Goal: Task Accomplishment & Management: Manage account settings

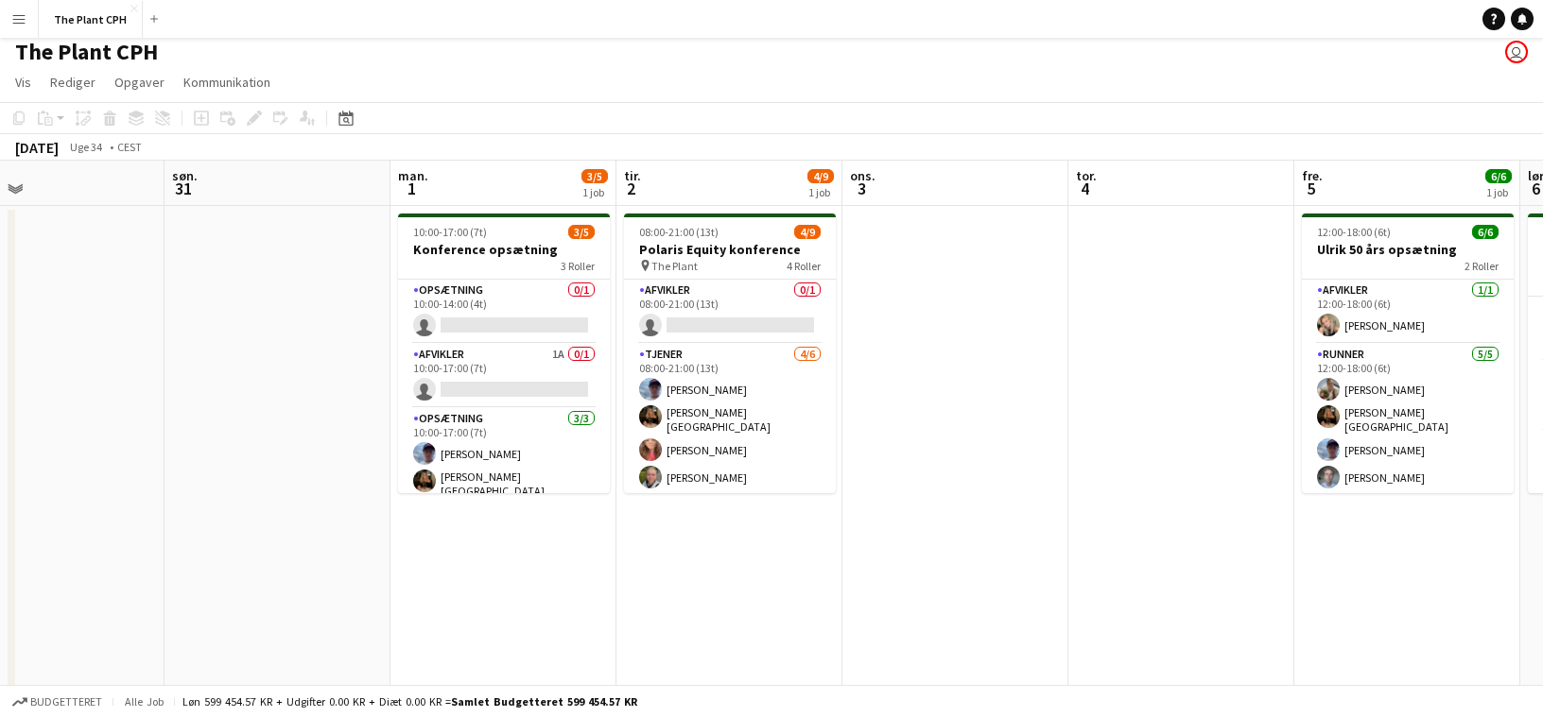
scroll to position [0, 741]
click at [509, 366] on app-card-role "Afvikler 1A 0/1 10:00-17:00 (7t) single-neutral-actions" at bounding box center [502, 376] width 212 height 64
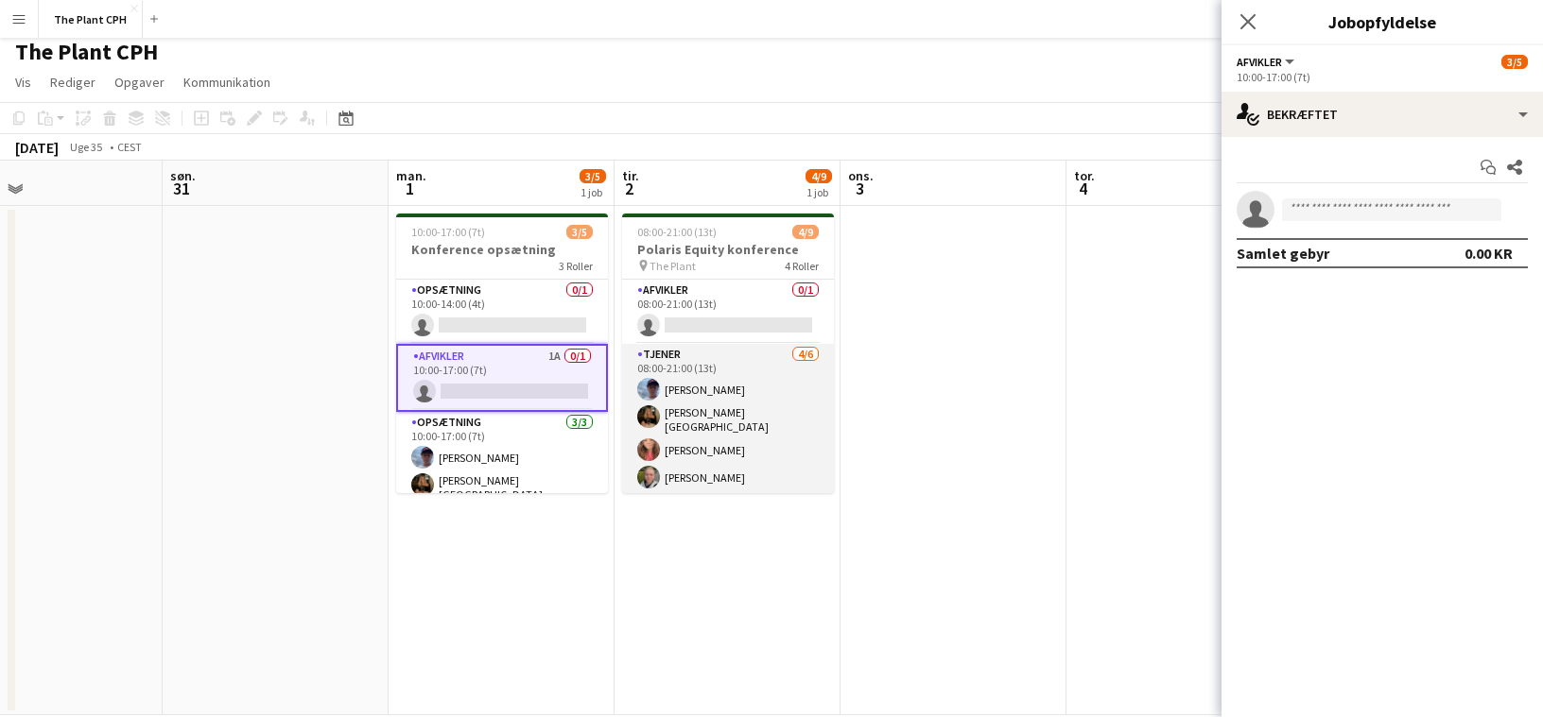
click at [737, 355] on app-card-role "Tjener [DATE] 08:00-21:00 (13t) [PERSON_NAME] [PERSON_NAME]-[PERSON_NAME] [PERS…" at bounding box center [728, 447] width 212 height 207
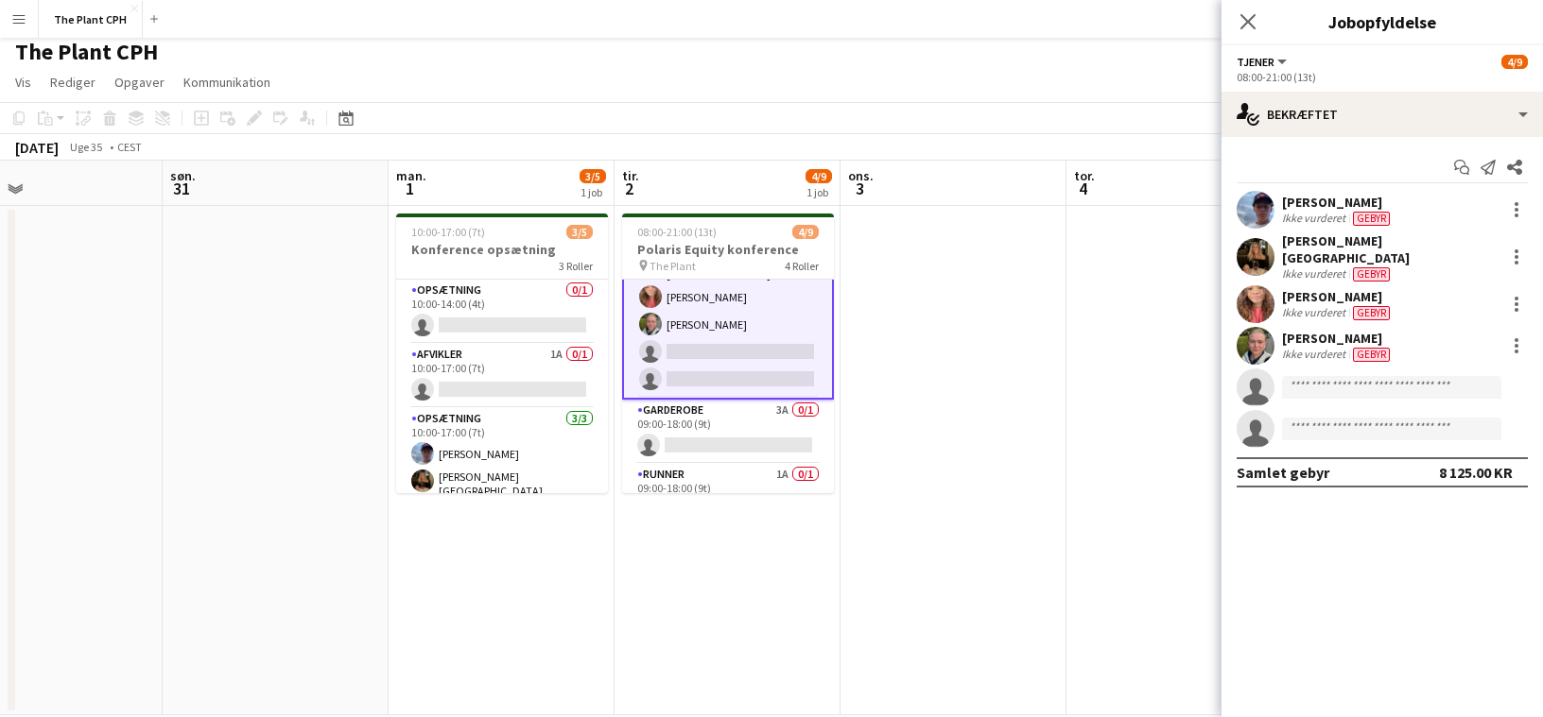
scroll to position [157, 0]
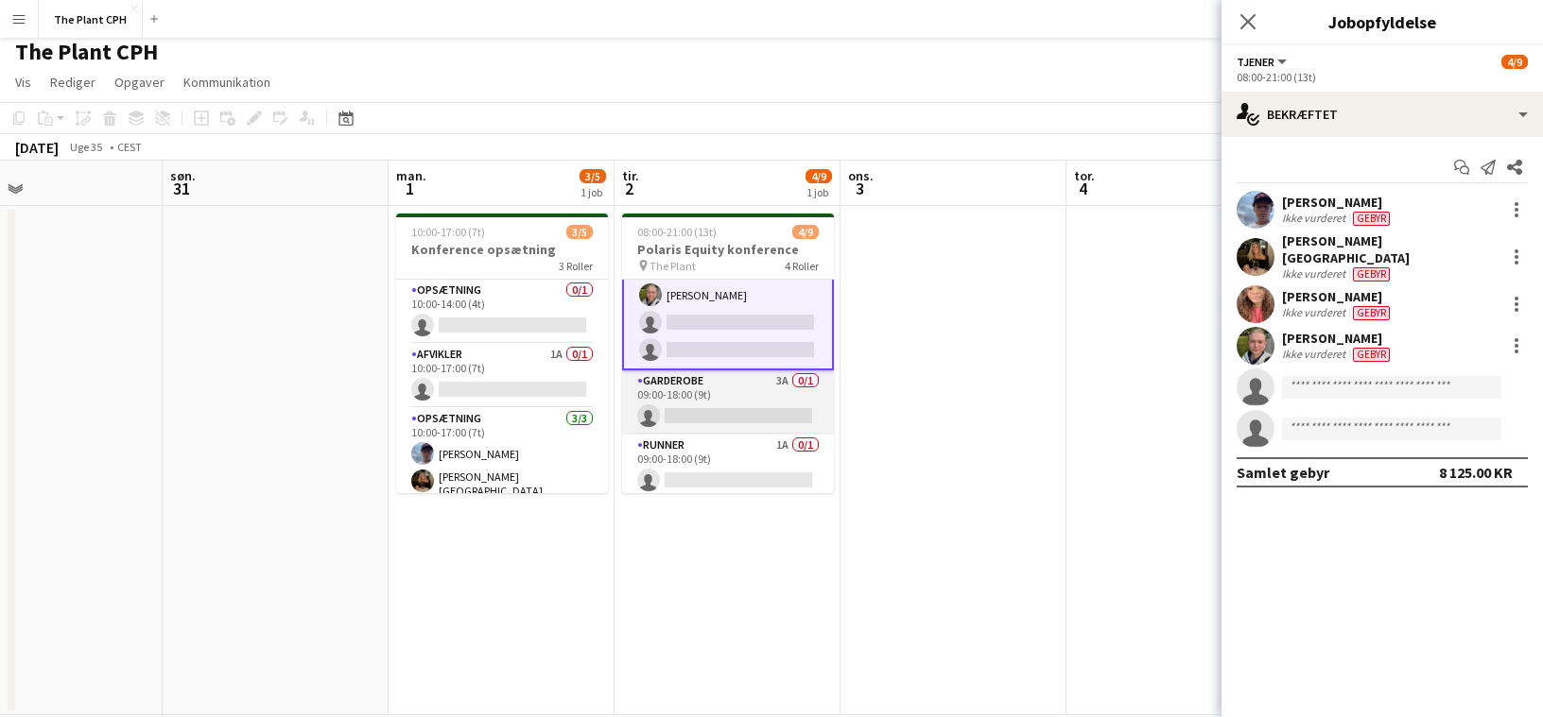
click at [730, 384] on app-card-role "Garderobe 3A 0/1 09:00-18:00 (9t) single-neutral-actions" at bounding box center [728, 403] width 212 height 64
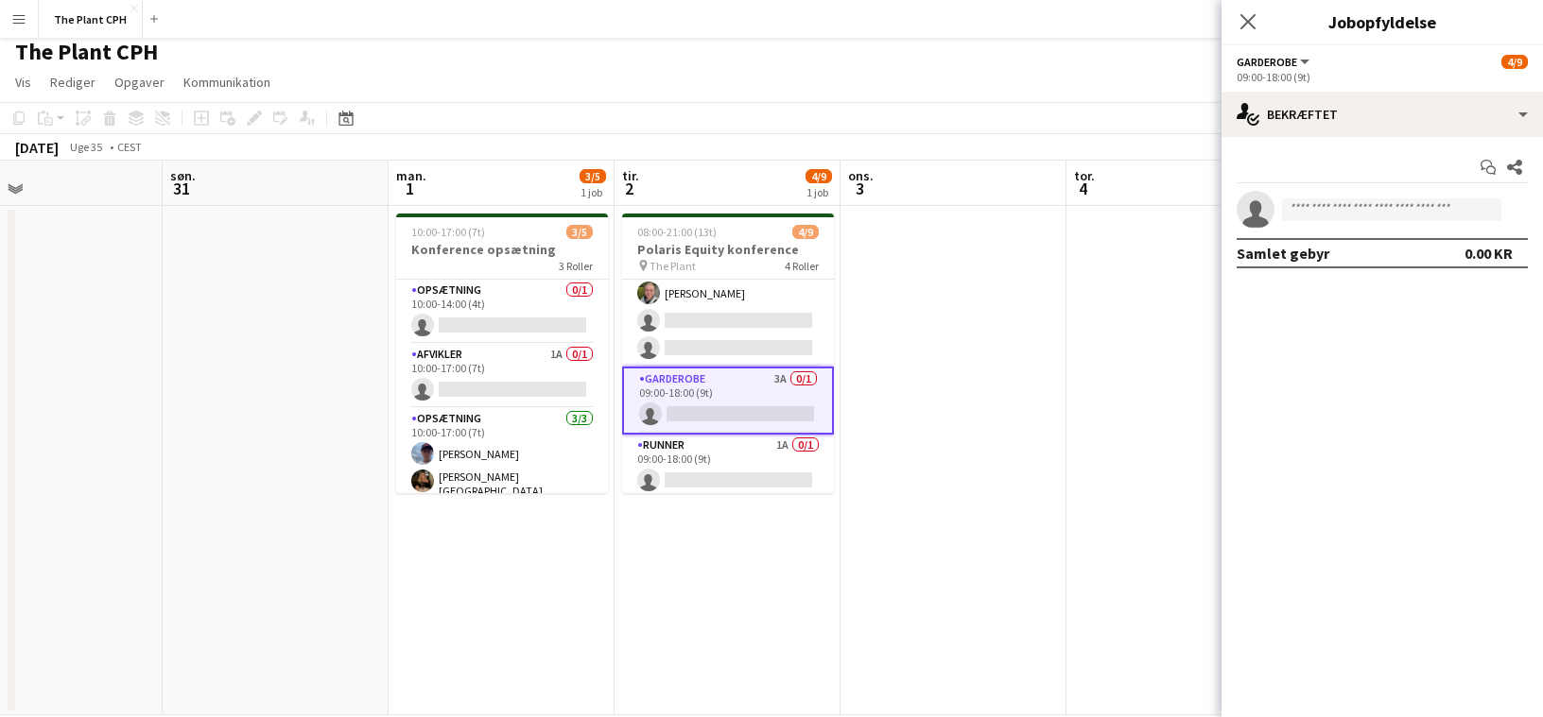
scroll to position [182, 0]
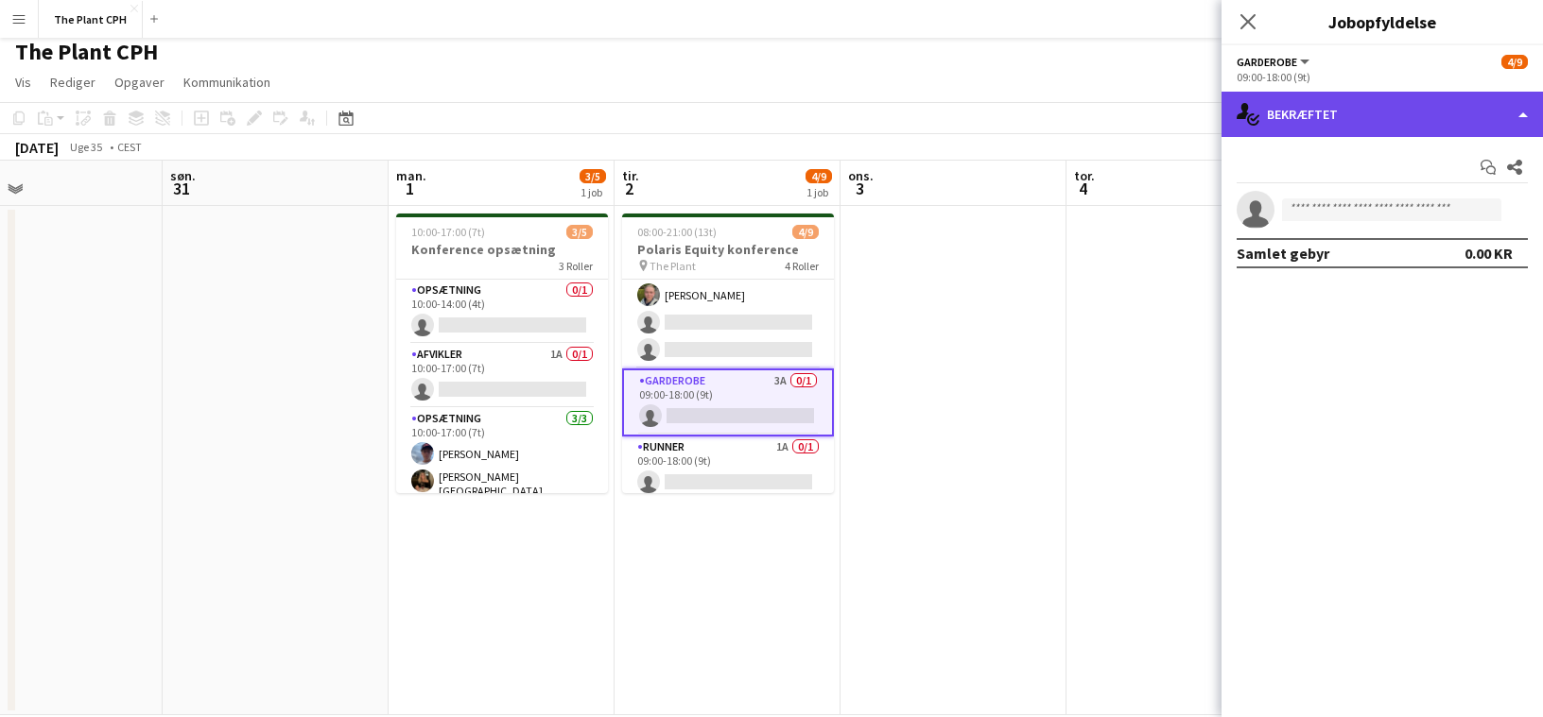
click at [1379, 130] on div "single-neutral-actions-check-2 Bekræftet" at bounding box center [1381, 114] width 321 height 45
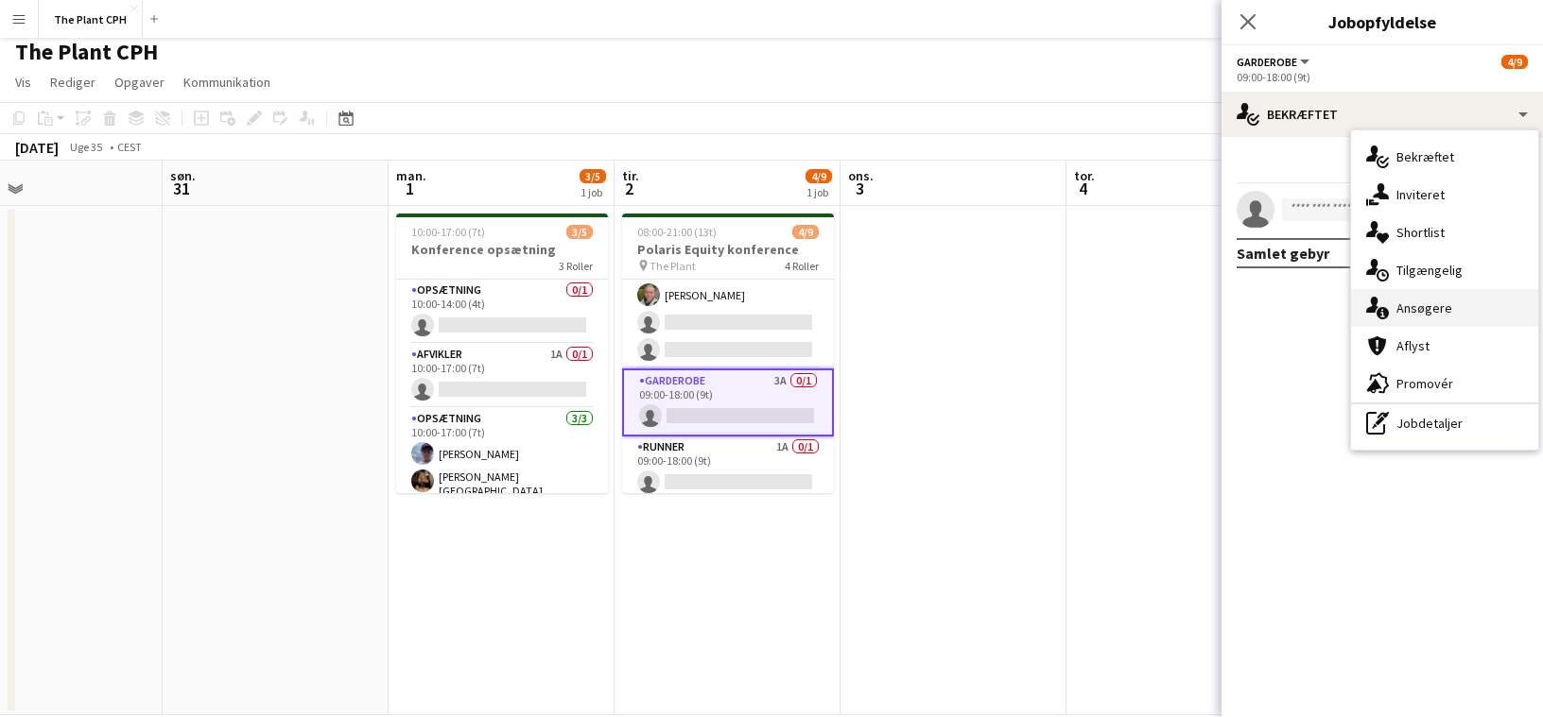
click at [1424, 315] on div "single-neutral-actions-information Ansøgere" at bounding box center [1444, 308] width 187 height 38
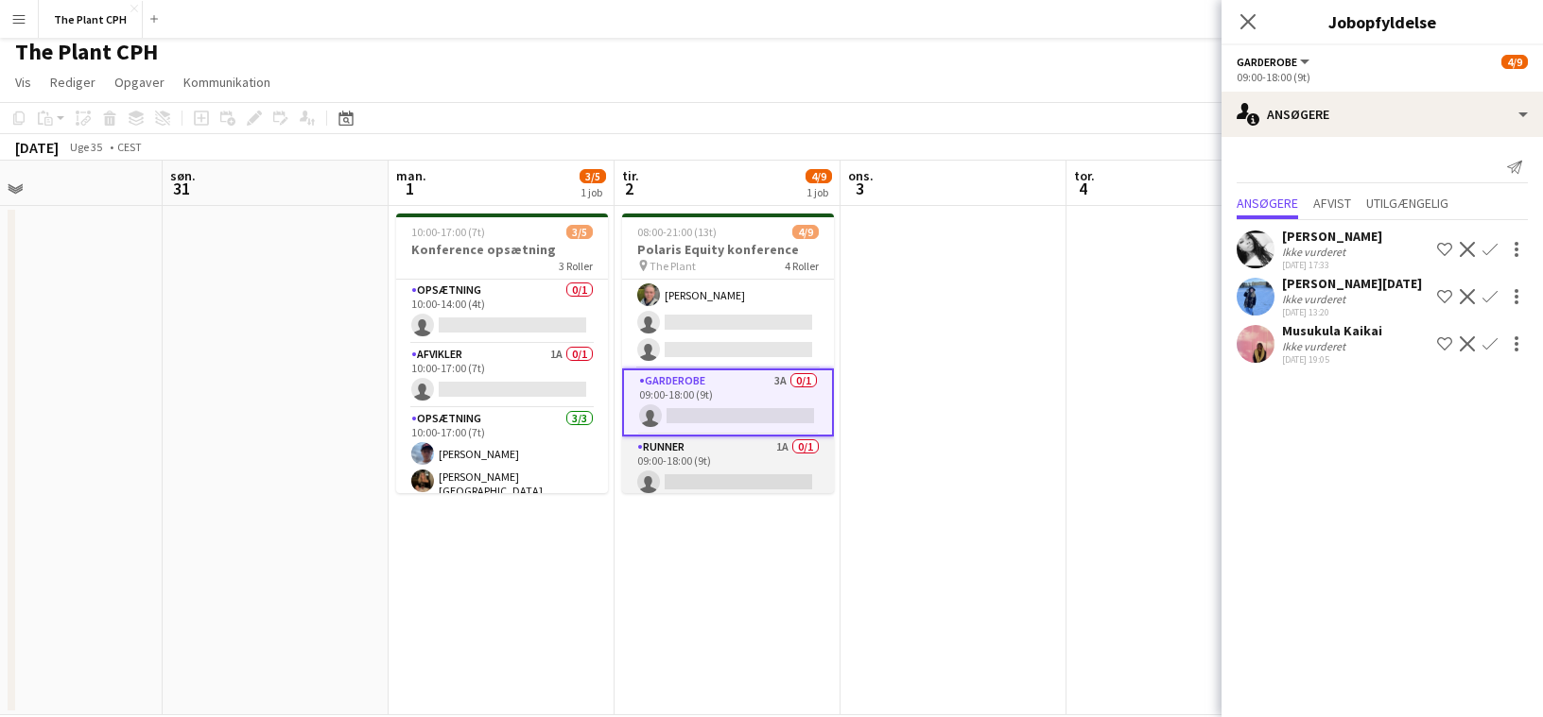
click at [722, 456] on app-card-role "Runner 1A 0/1 09:00-18:00 (9t) single-neutral-actions" at bounding box center [728, 469] width 212 height 64
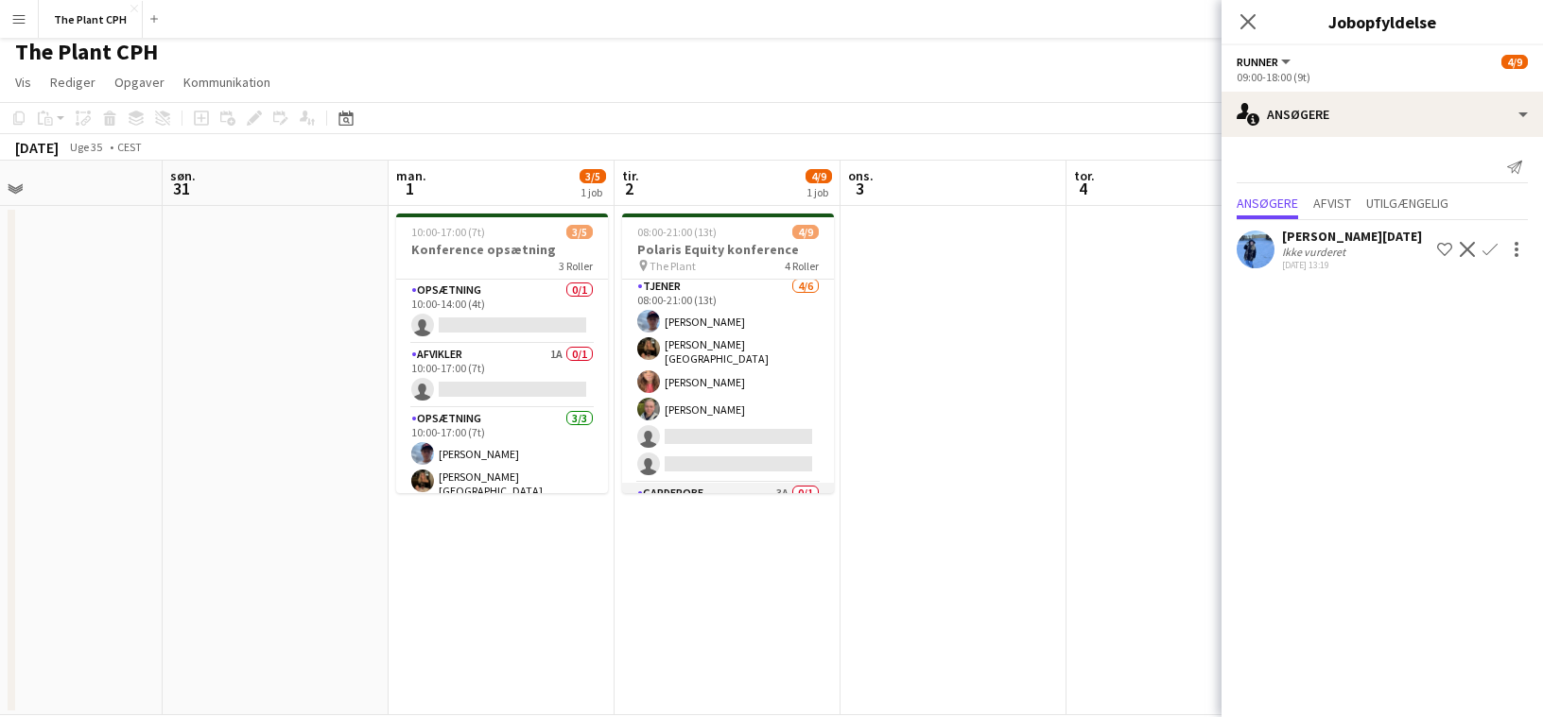
scroll to position [0, 0]
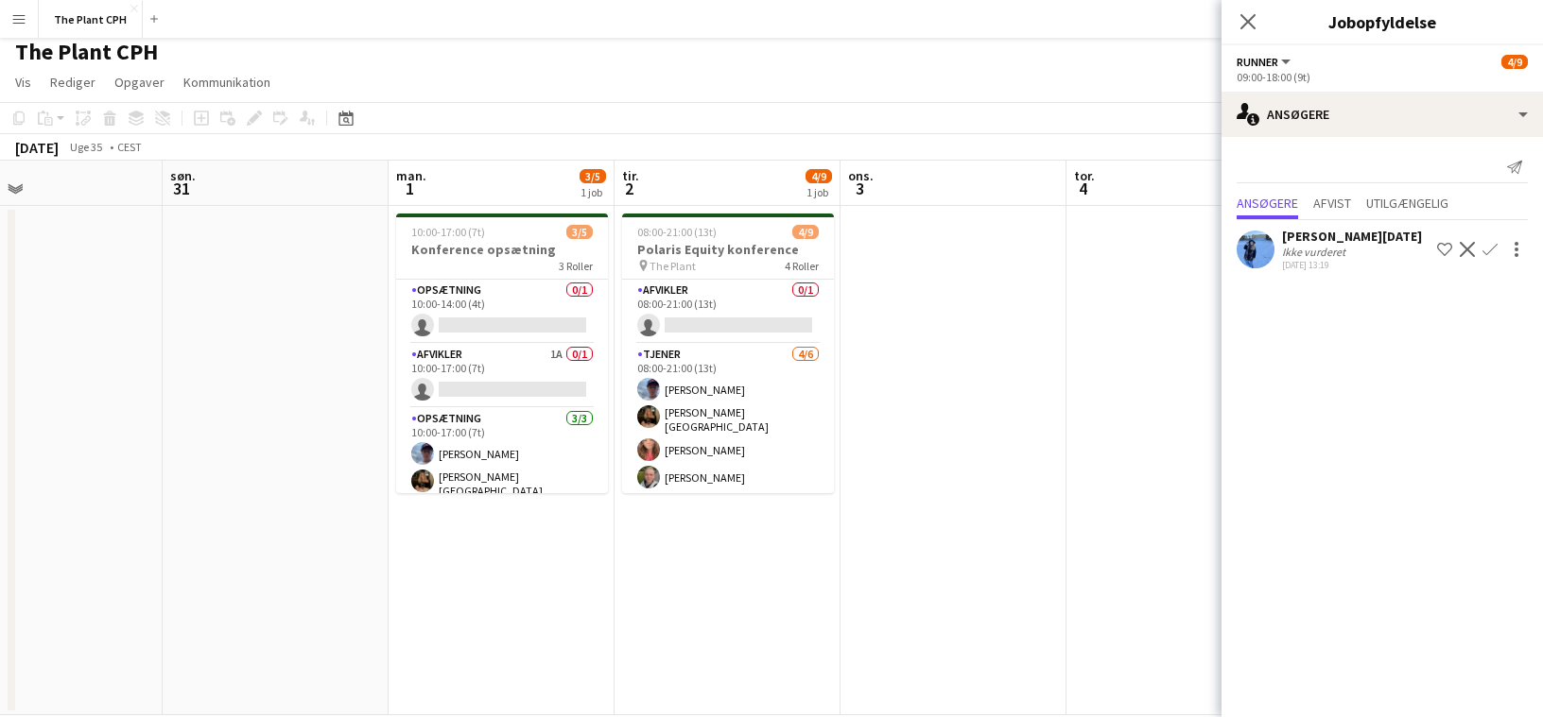
click at [261, 373] on app-date-cell at bounding box center [276, 460] width 226 height 509
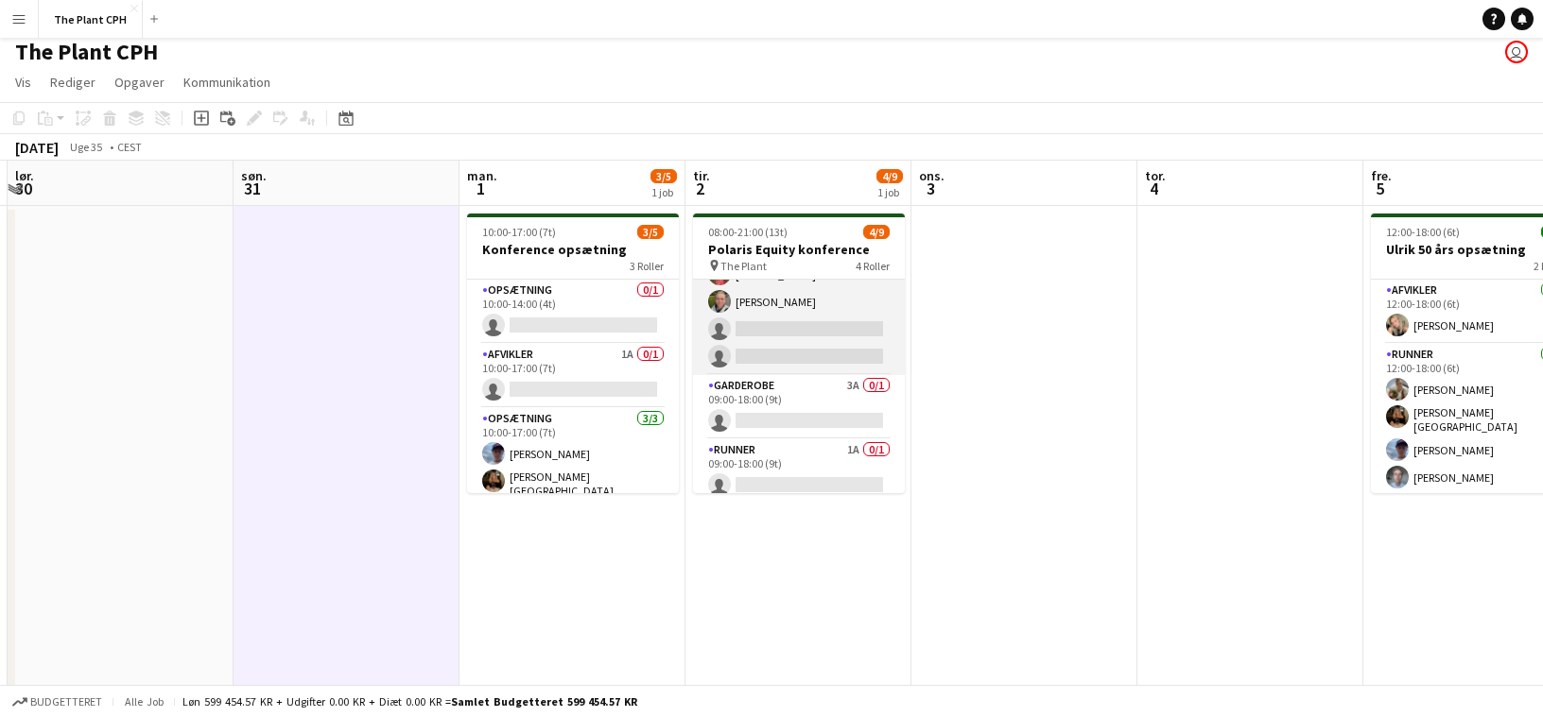
scroll to position [181, 0]
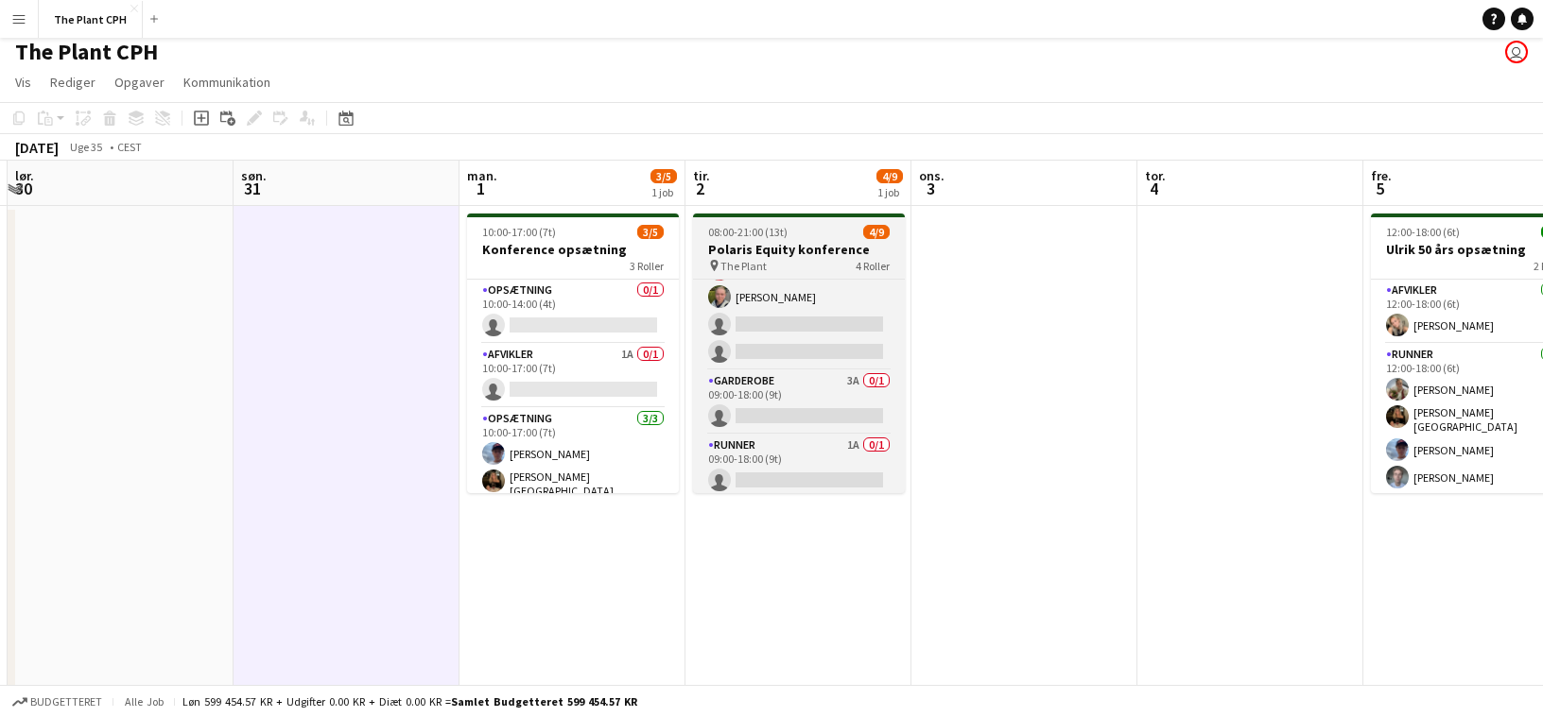
click at [764, 241] on h3 "Polaris Equity konference" at bounding box center [799, 249] width 212 height 17
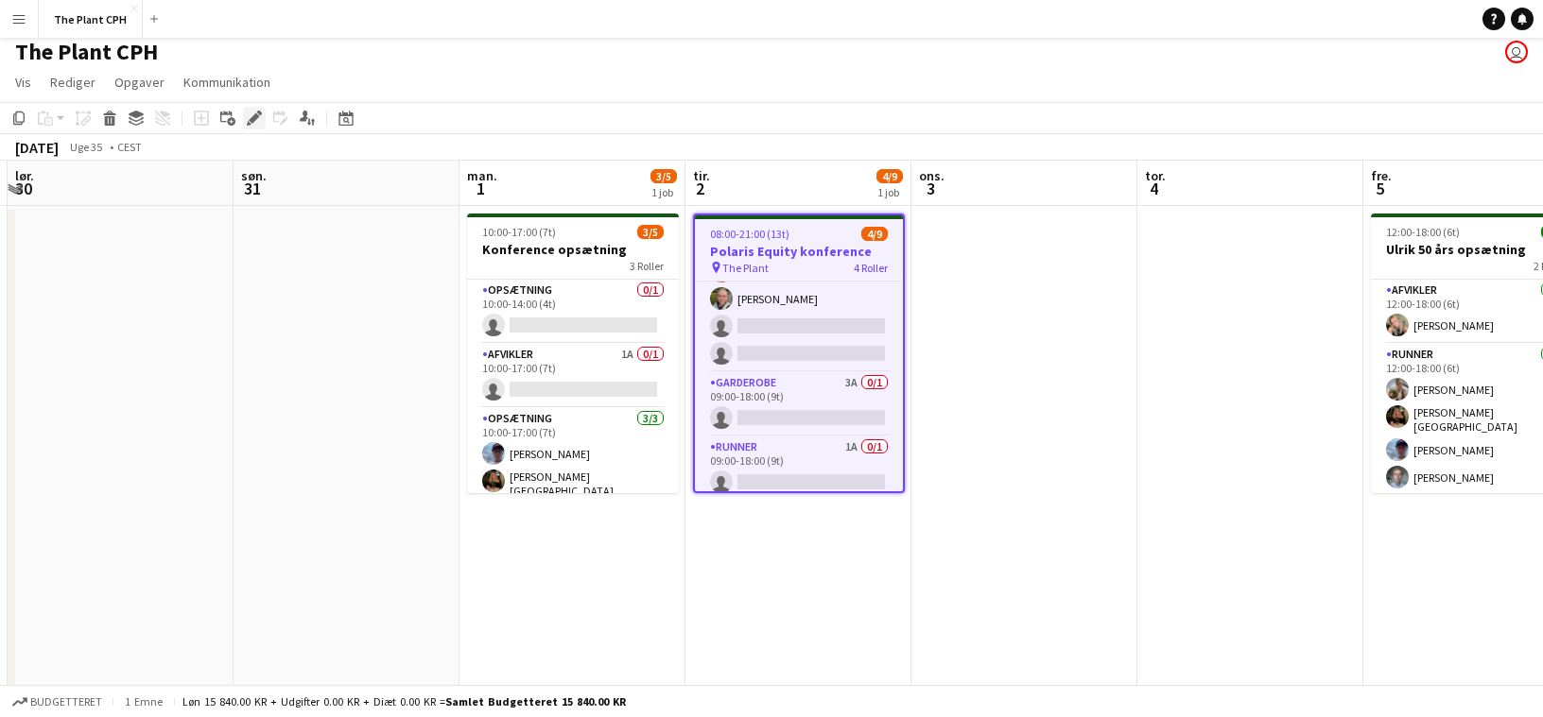
click at [258, 118] on icon "Rediger" at bounding box center [254, 118] width 15 height 15
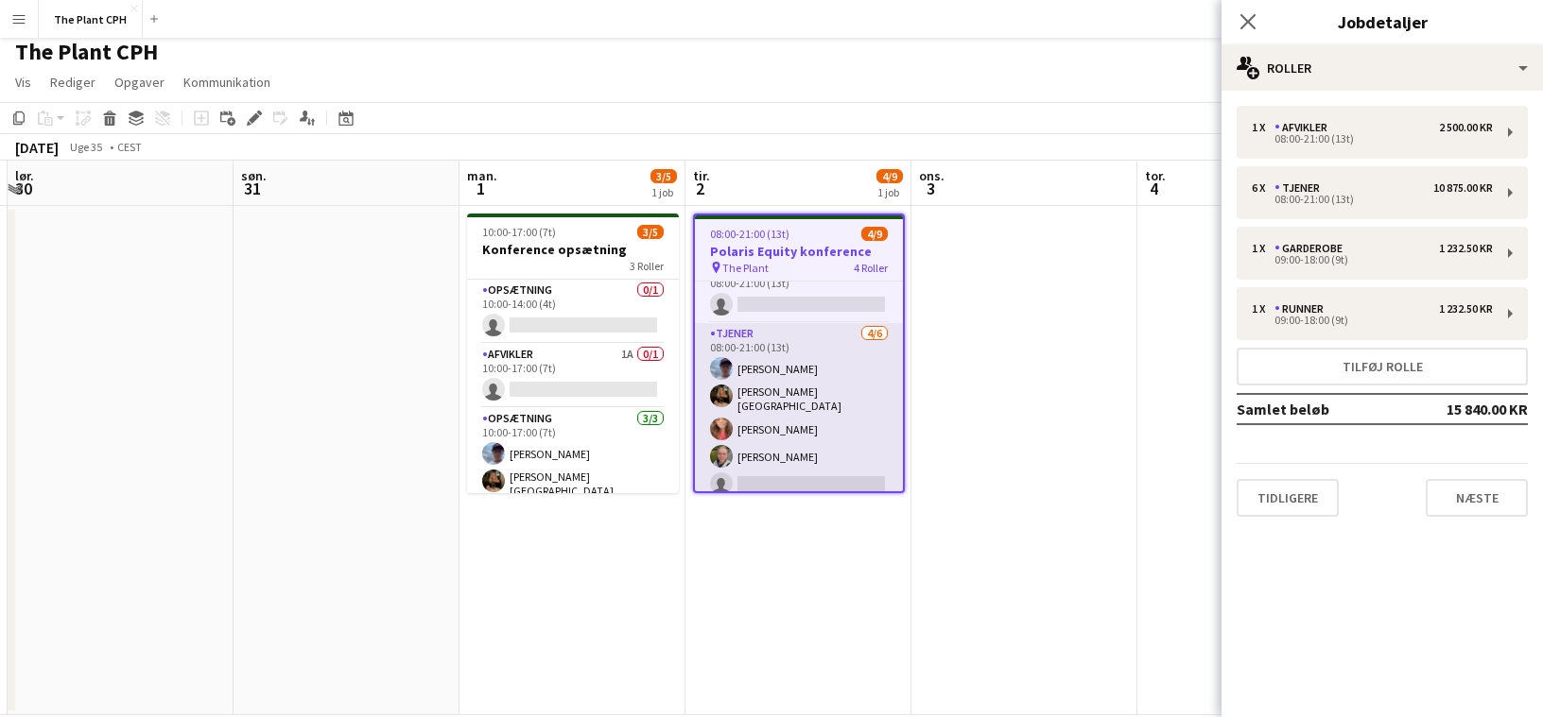
scroll to position [0, 0]
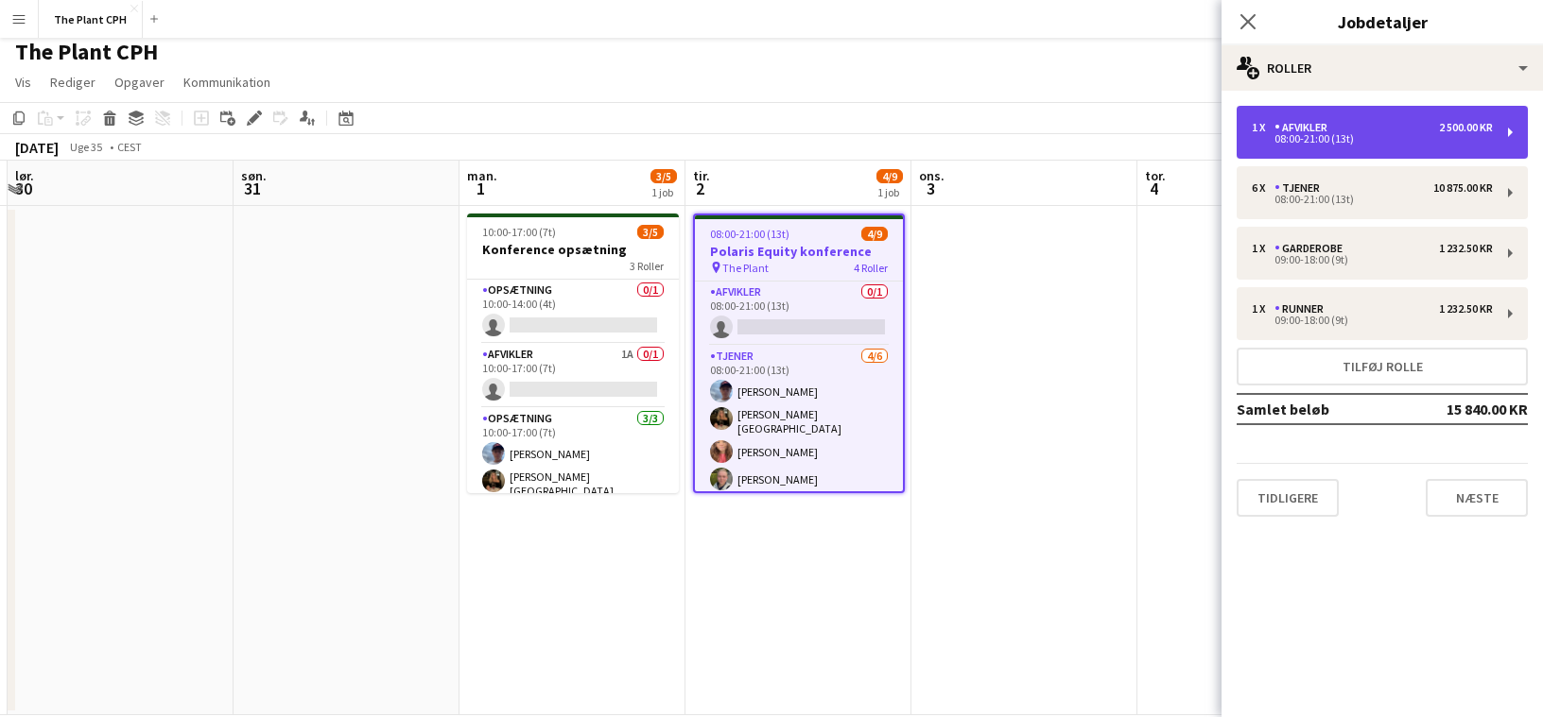
click at [1361, 125] on div "1 x Afvikler 2 500.00 KR" at bounding box center [1372, 127] width 241 height 13
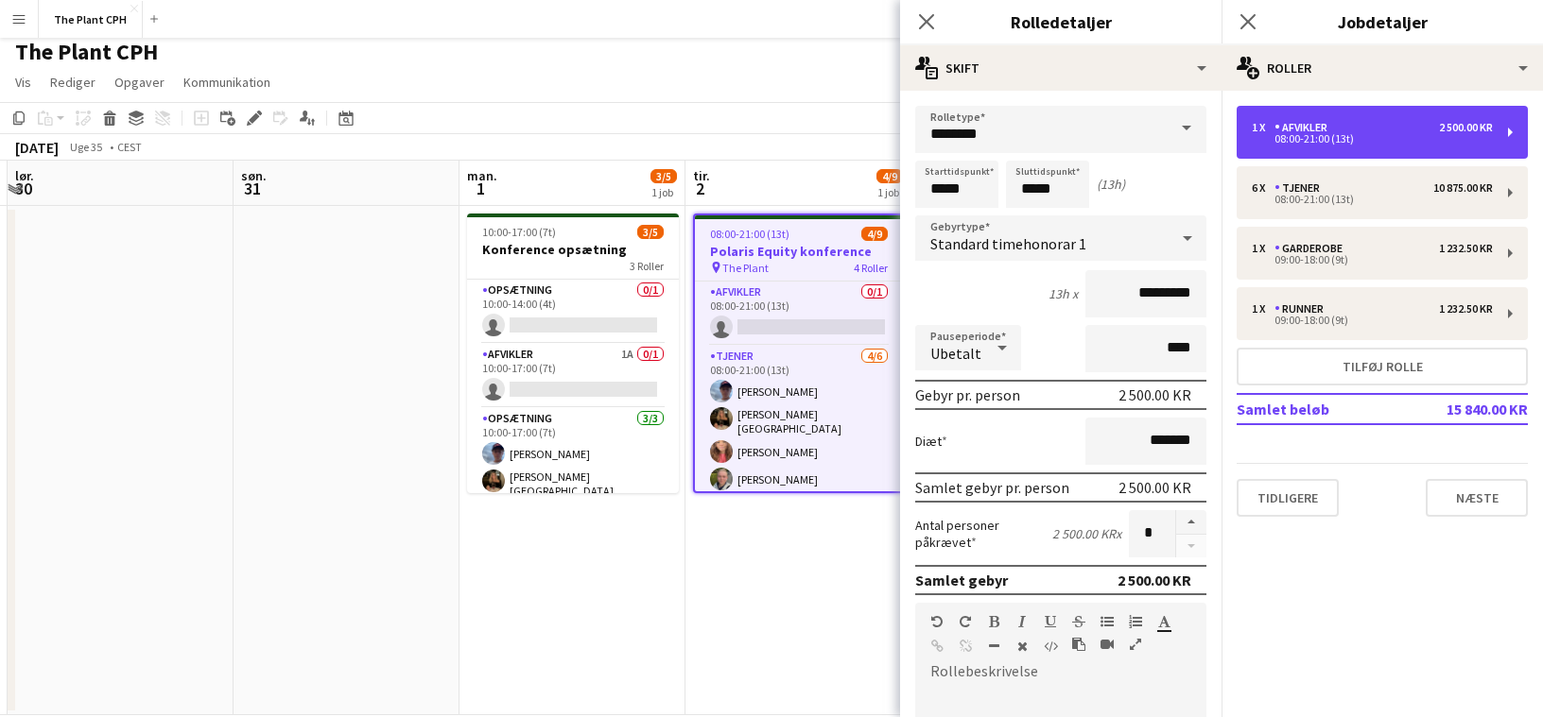
scroll to position [509, 0]
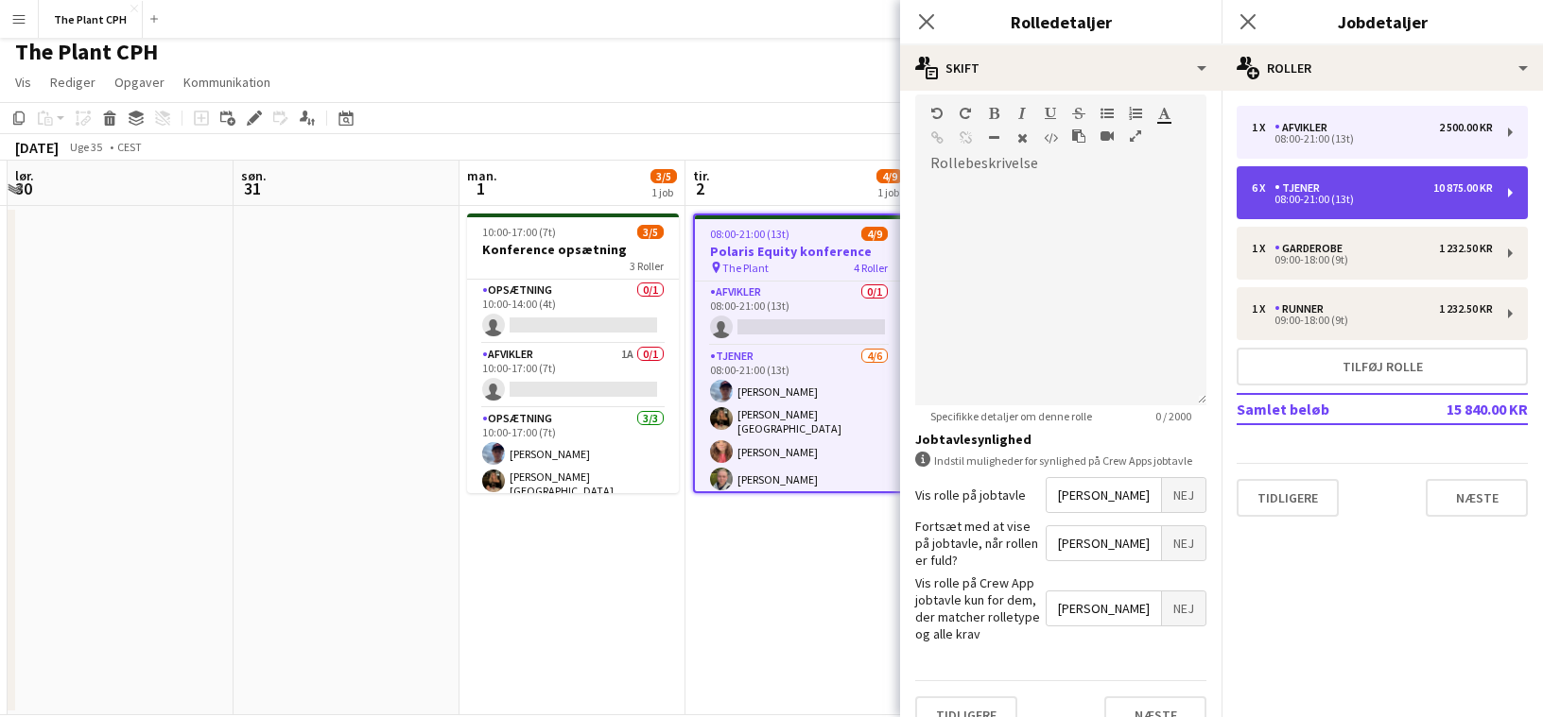
click at [1394, 200] on div "08:00-21:00 (13t)" at bounding box center [1372, 199] width 241 height 9
type input "******"
type input "*********"
type input "*"
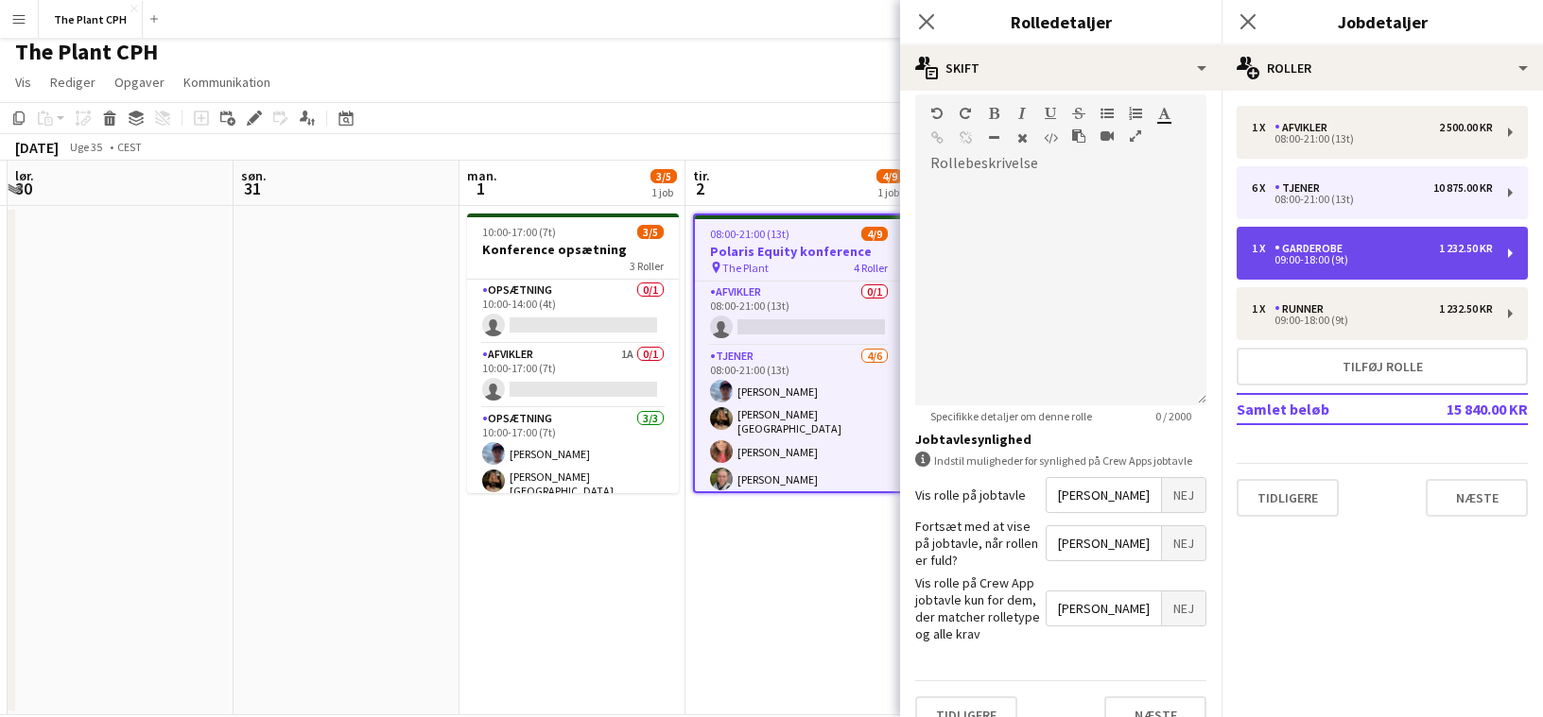
click at [1397, 258] on div "09:00-18:00 (9t)" at bounding box center [1372, 259] width 241 height 9
type input "*********"
type input "*****"
type input "*"
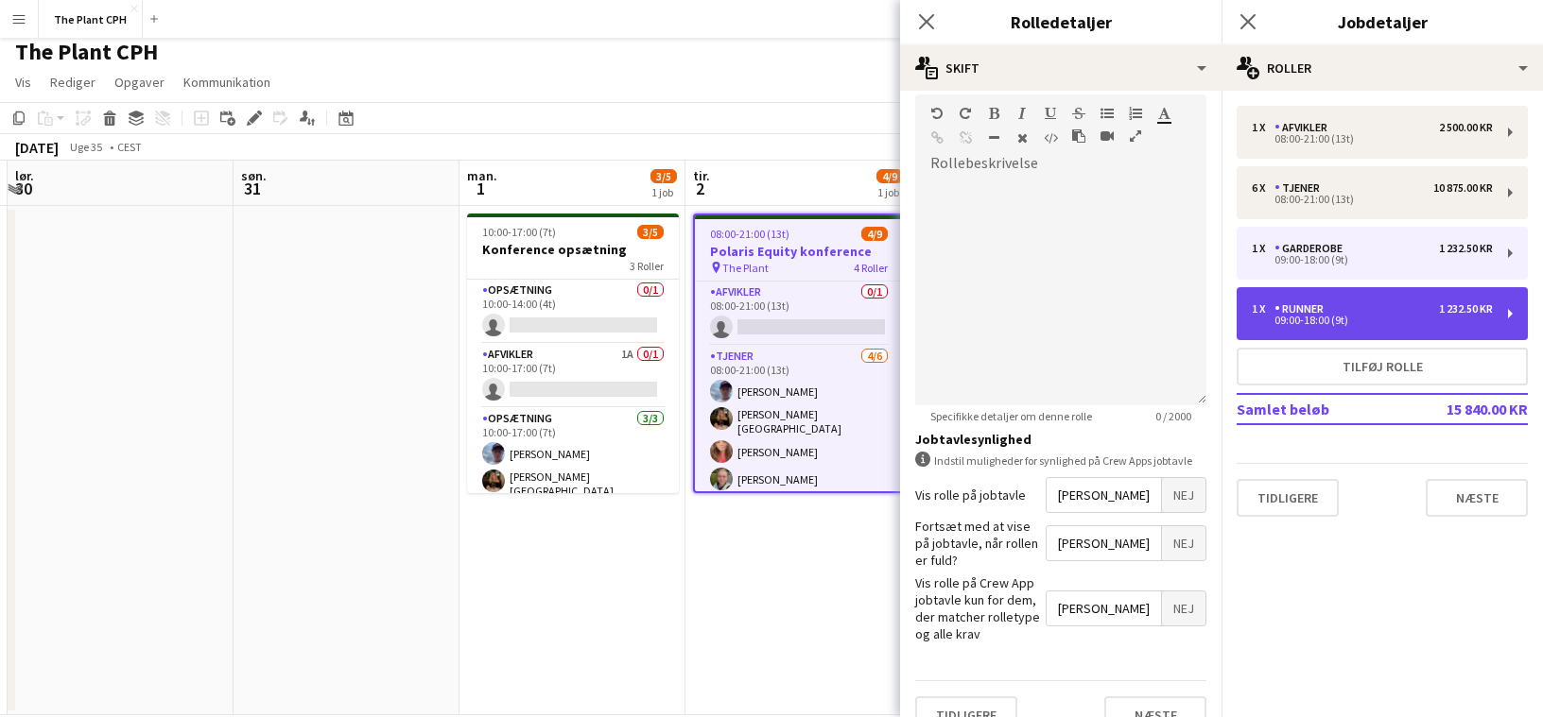
click at [1390, 302] on div "1 x Runner 1 232.50 KR" at bounding box center [1372, 308] width 241 height 13
type input "******"
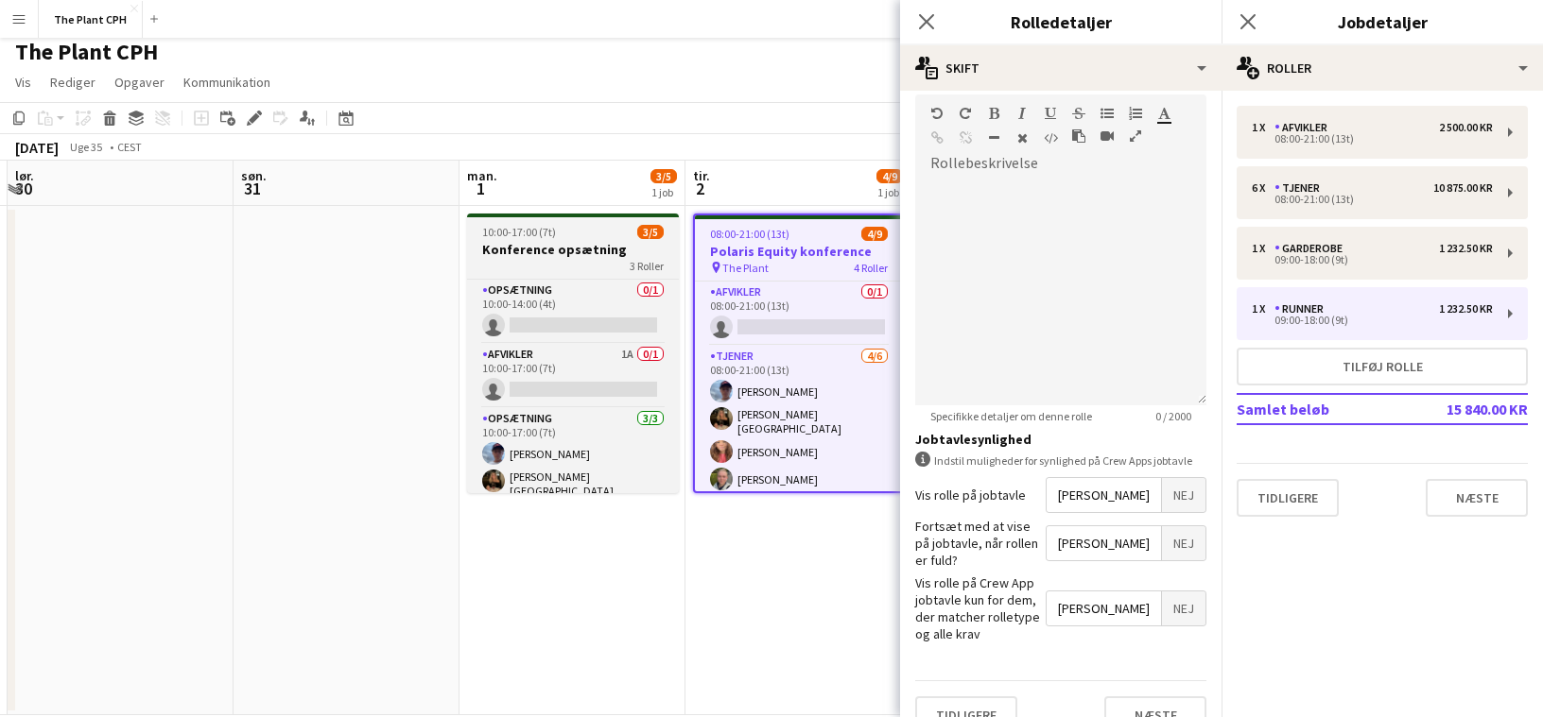
click at [577, 258] on div "3 Roller" at bounding box center [573, 265] width 212 height 15
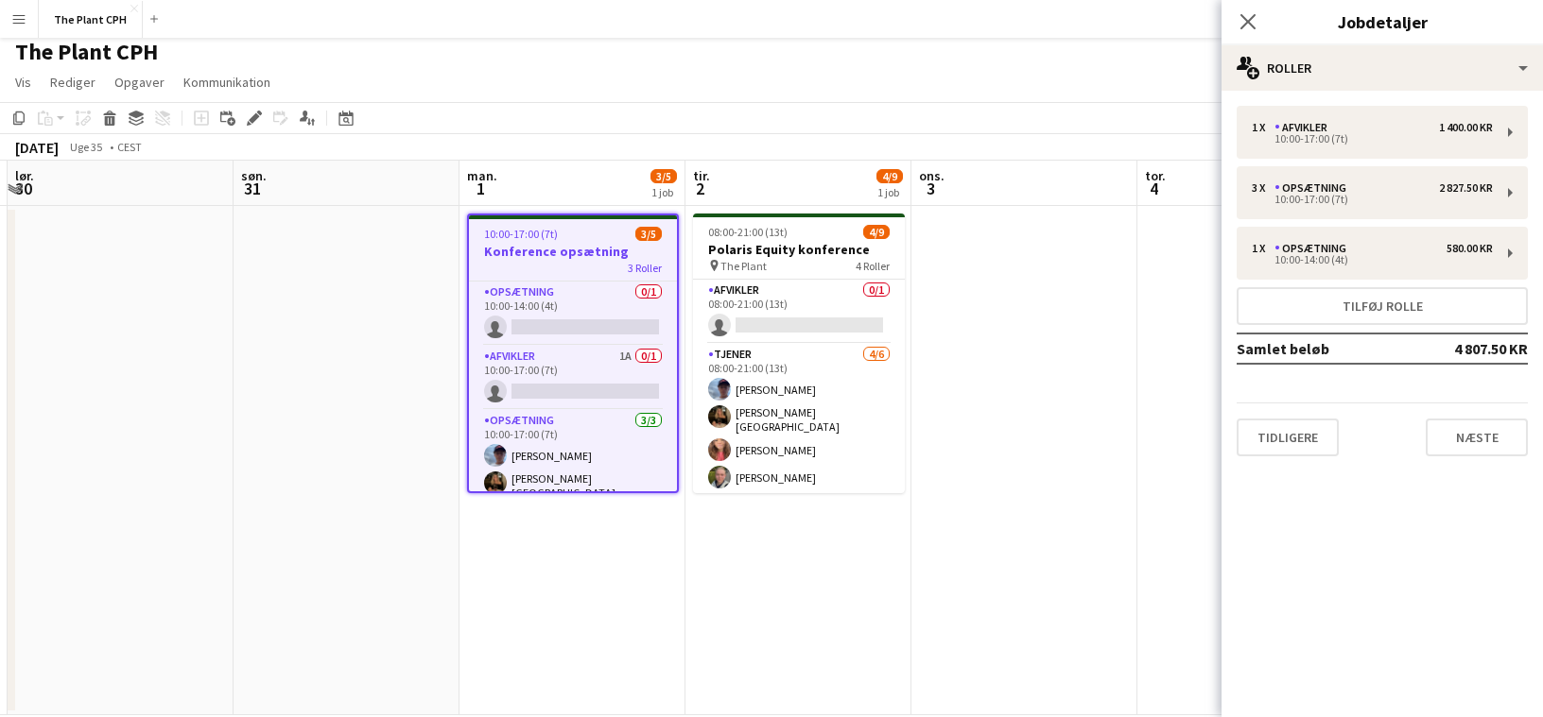
click at [268, 119] on div "Tilføj opgave Tilføj linket opgave Rediger [PERSON_NAME] tilknyttet job Ansøgere" at bounding box center [246, 118] width 145 height 23
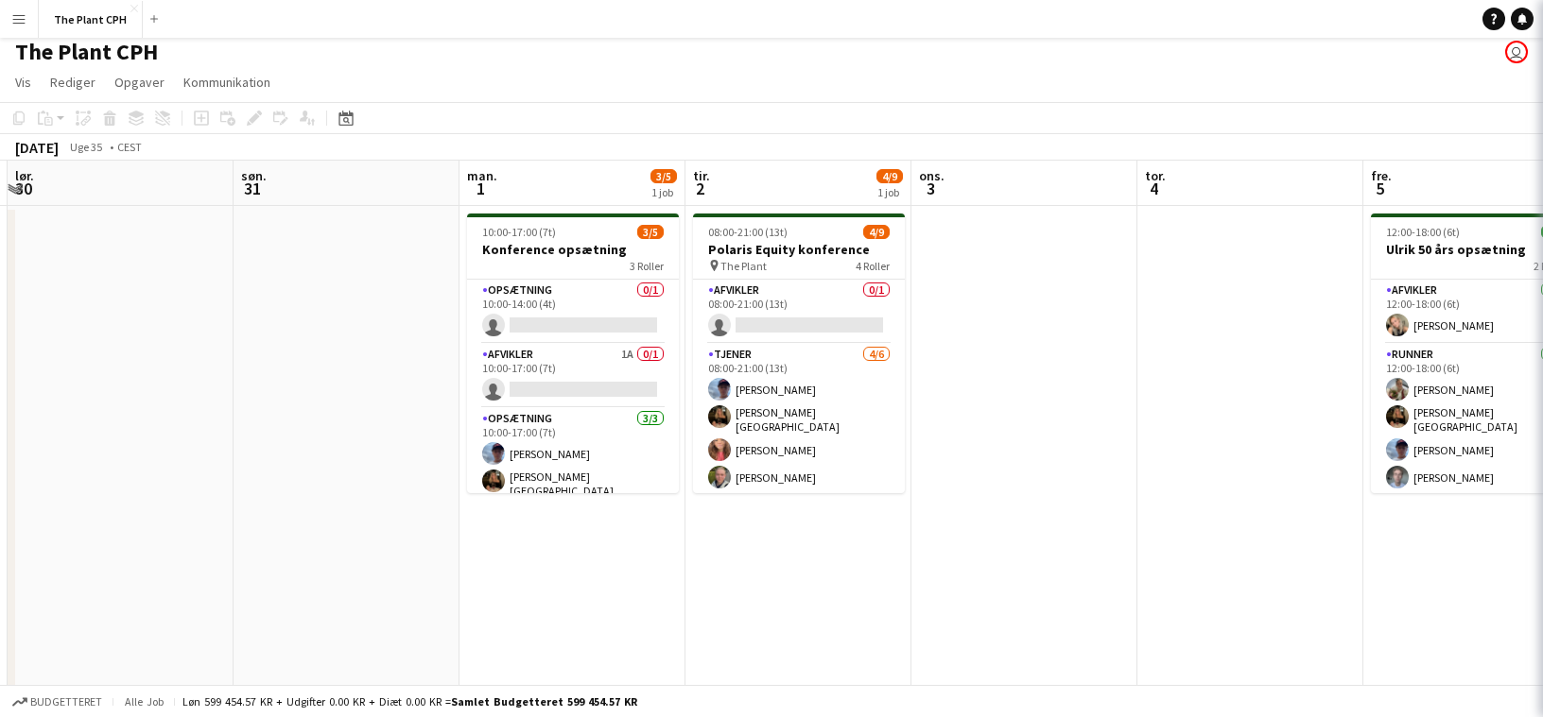
click at [261, 121] on div "Tilføj opgave Tilføj linket opgave Rediger [PERSON_NAME] tilknyttet job Ansøgere" at bounding box center [246, 118] width 145 height 23
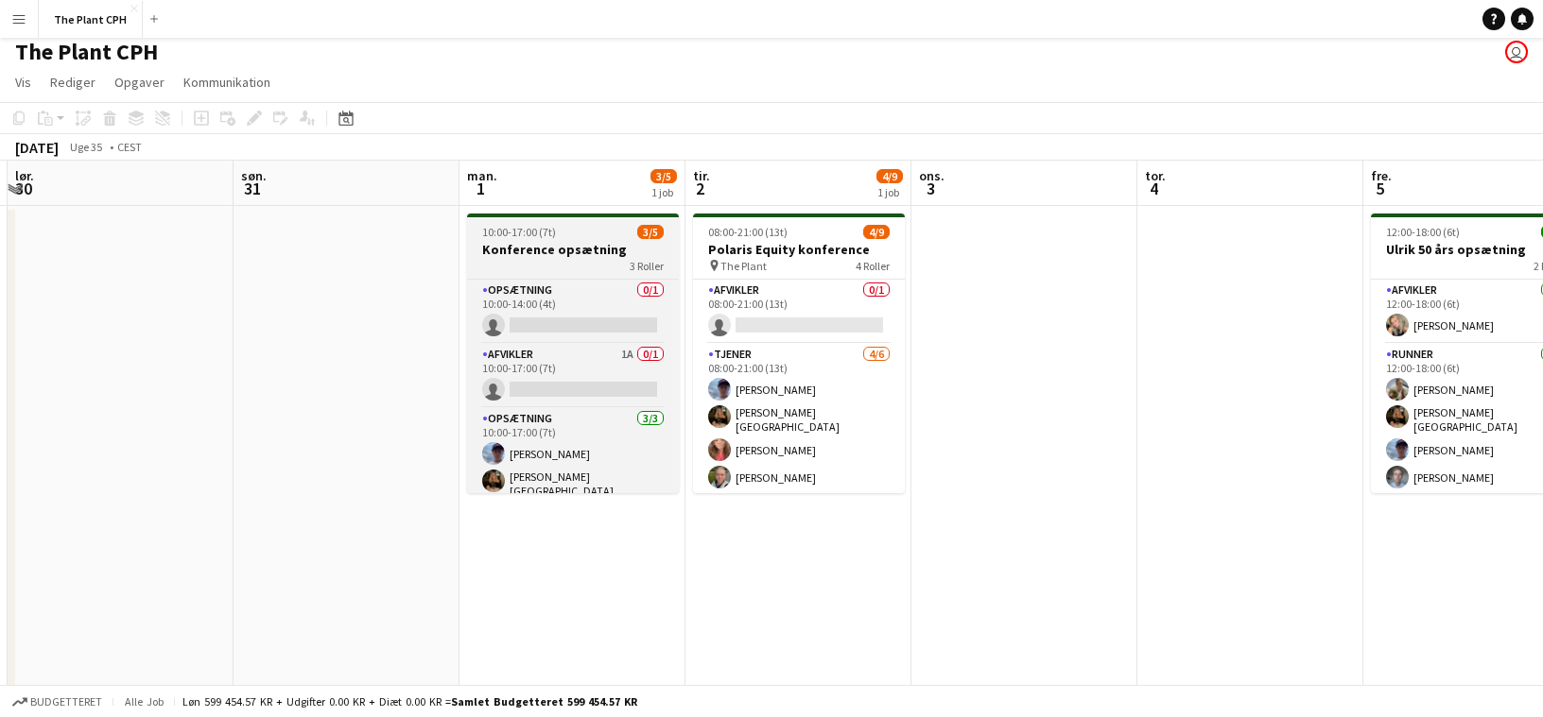
click at [596, 248] on h3 "Konference opsætning" at bounding box center [573, 249] width 212 height 17
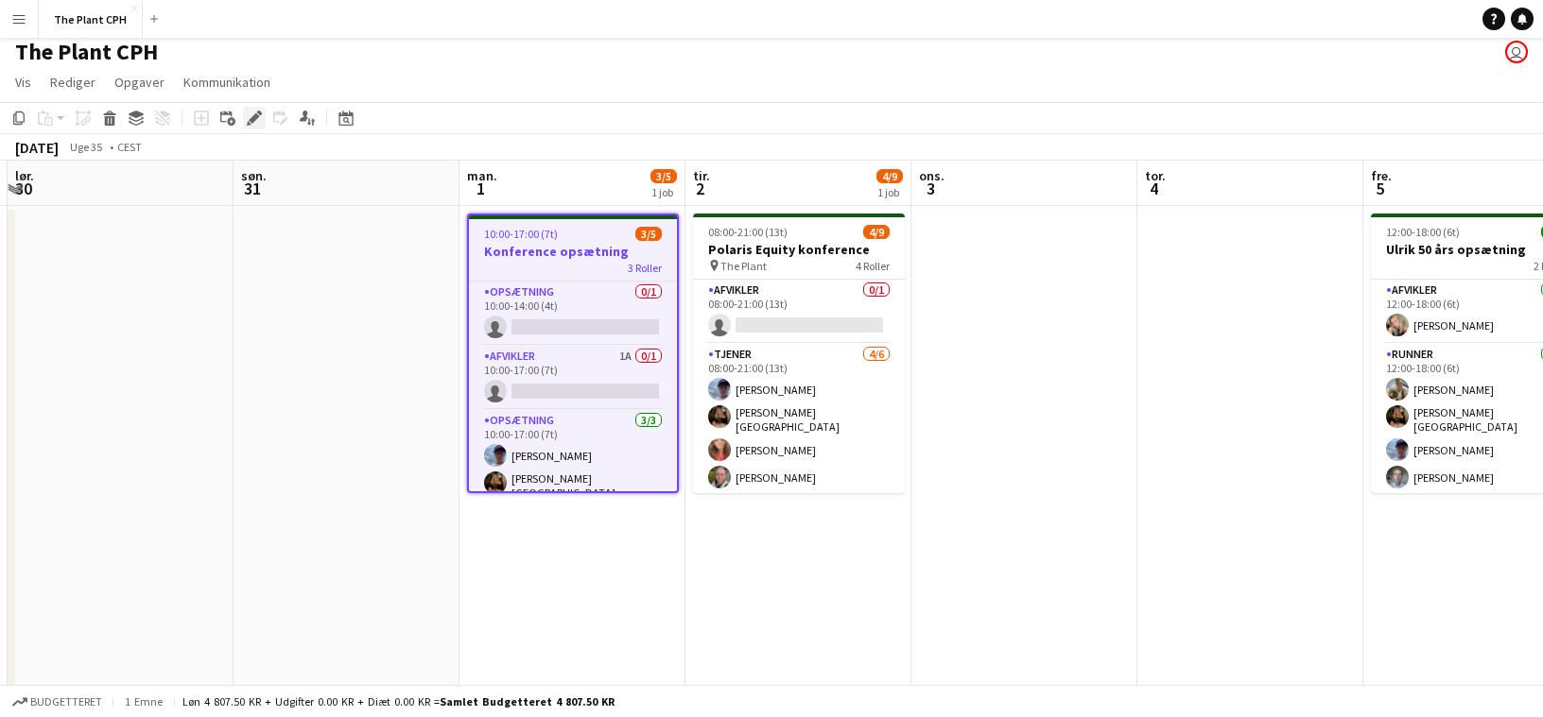
click at [258, 122] on icon "Rediger" at bounding box center [254, 118] width 15 height 15
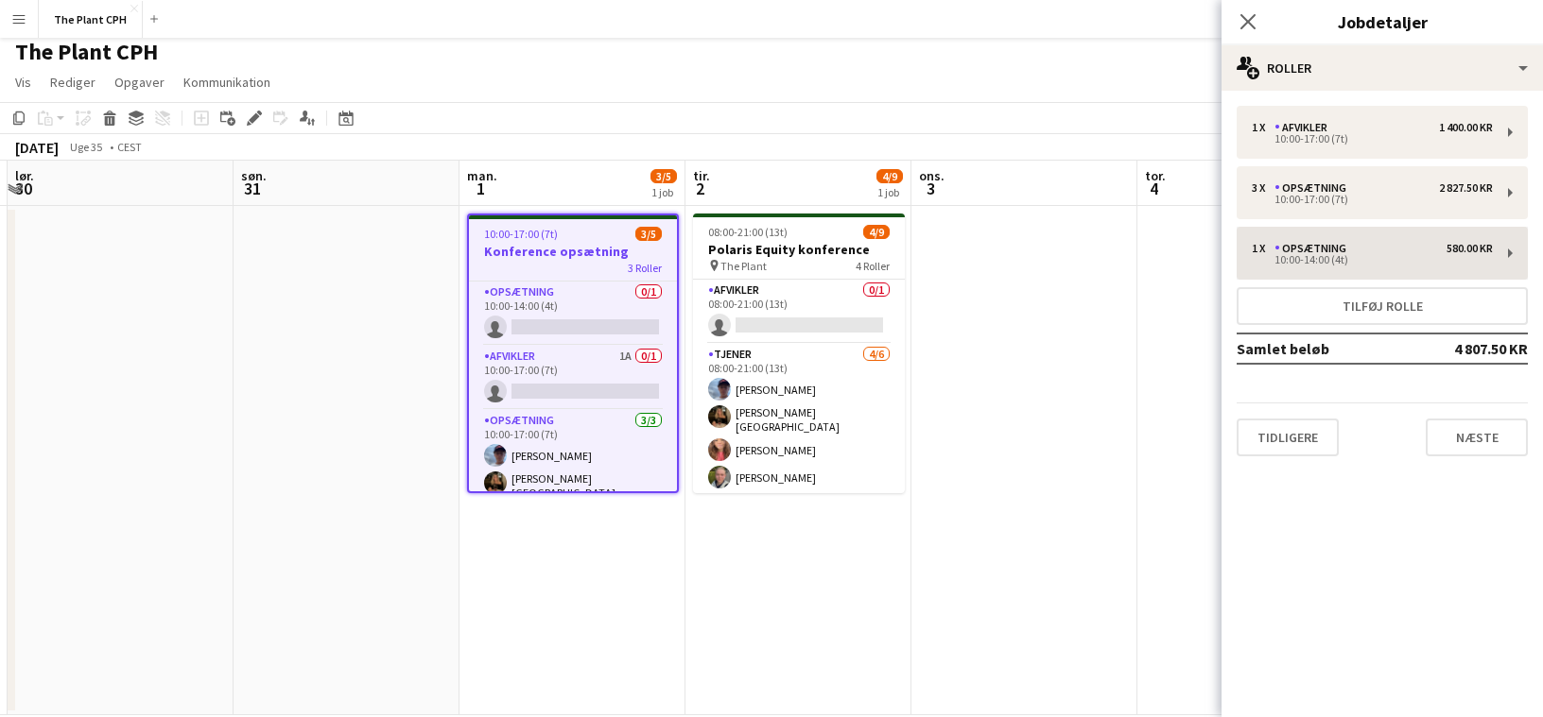
scroll to position [38, 0]
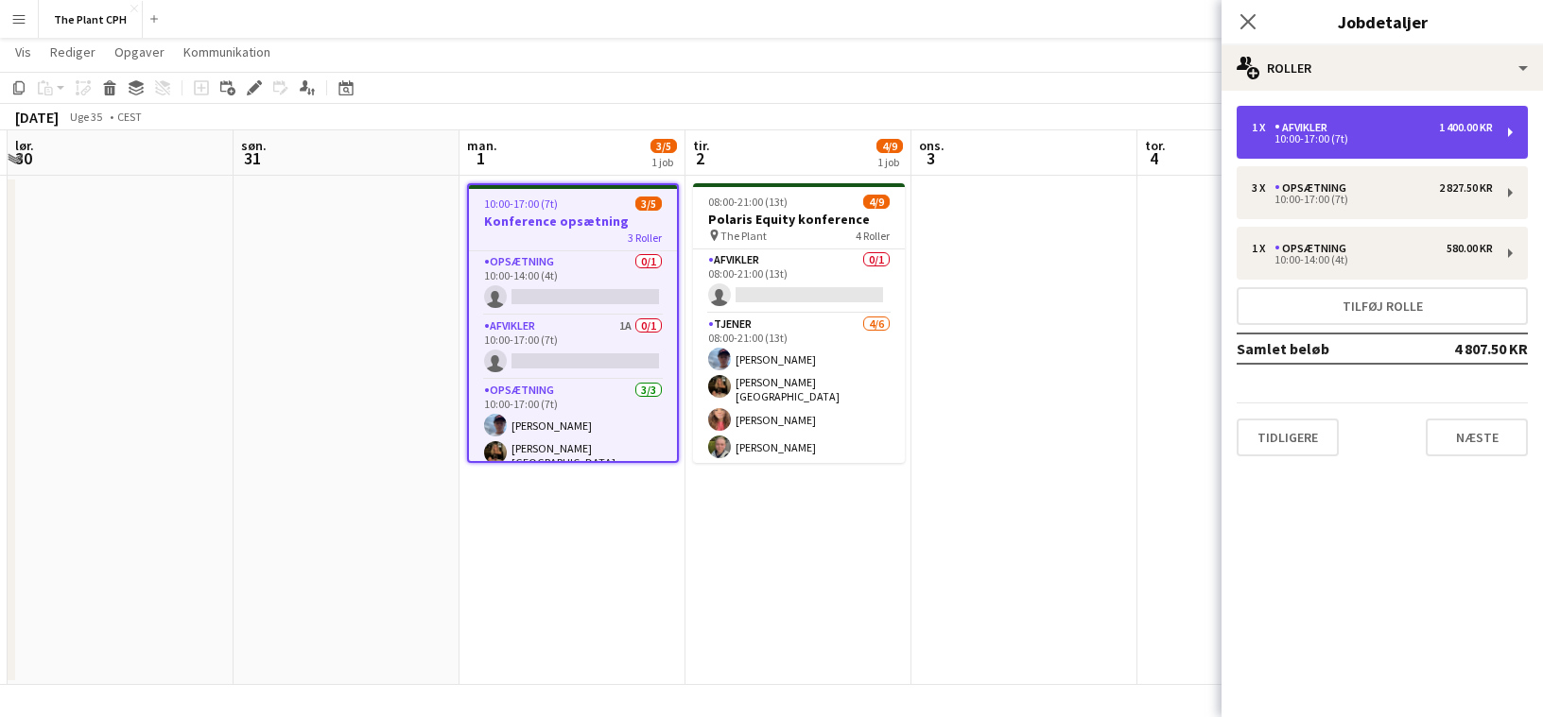
click at [1400, 141] on div "10:00-17:00 (7t)" at bounding box center [1372, 138] width 241 height 9
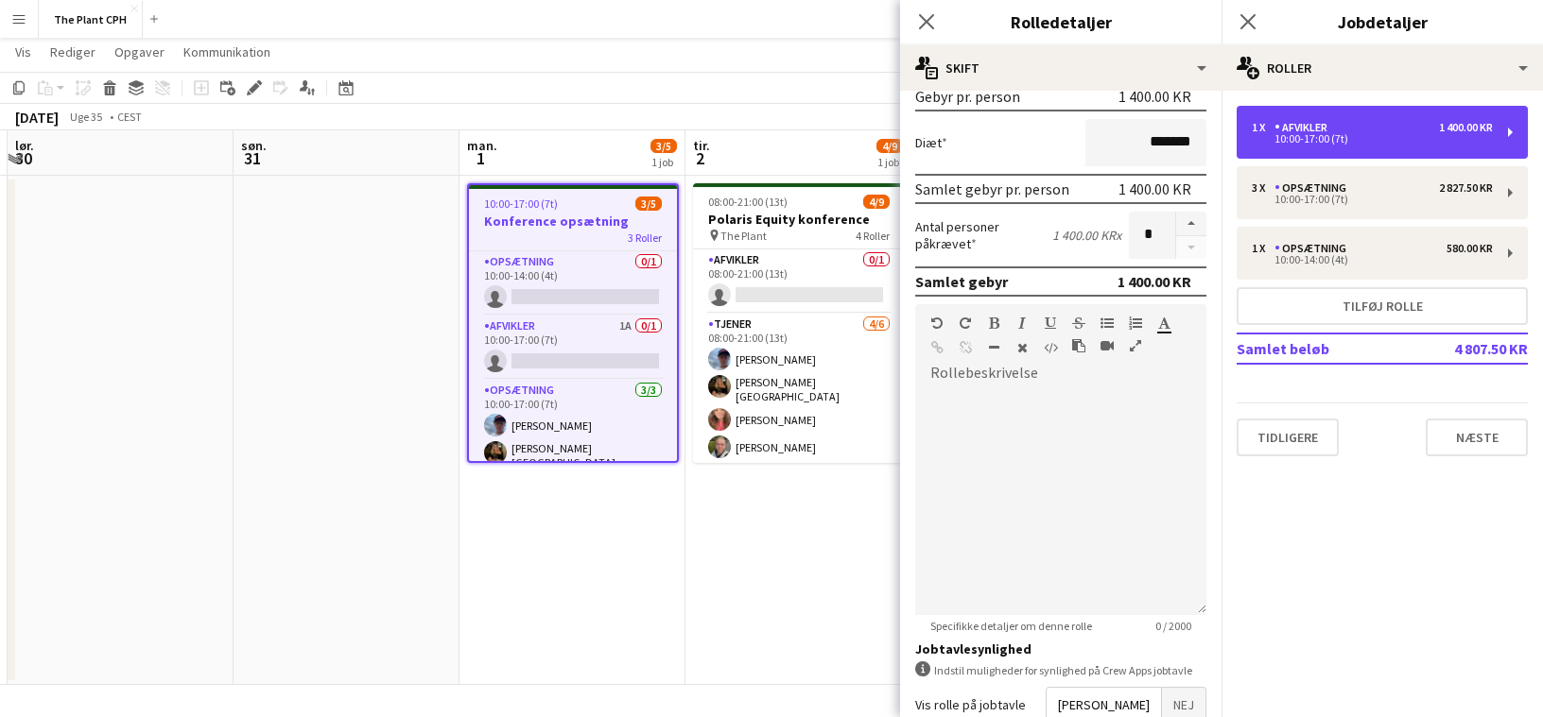
scroll to position [509, 0]
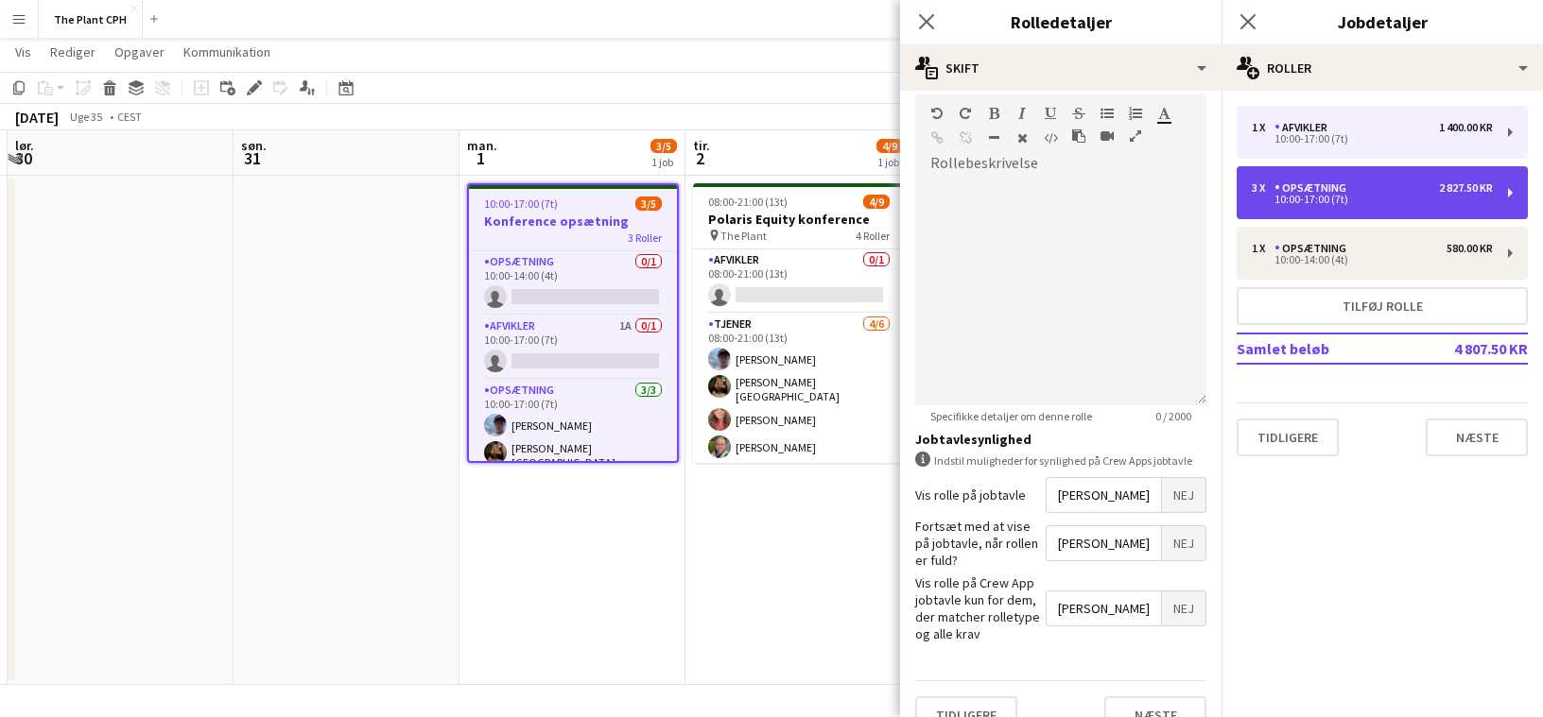
click at [1387, 188] on div "3 x Opsætning 2 827.50 KR" at bounding box center [1372, 187] width 241 height 13
type input "*********"
type input "****"
type input "*"
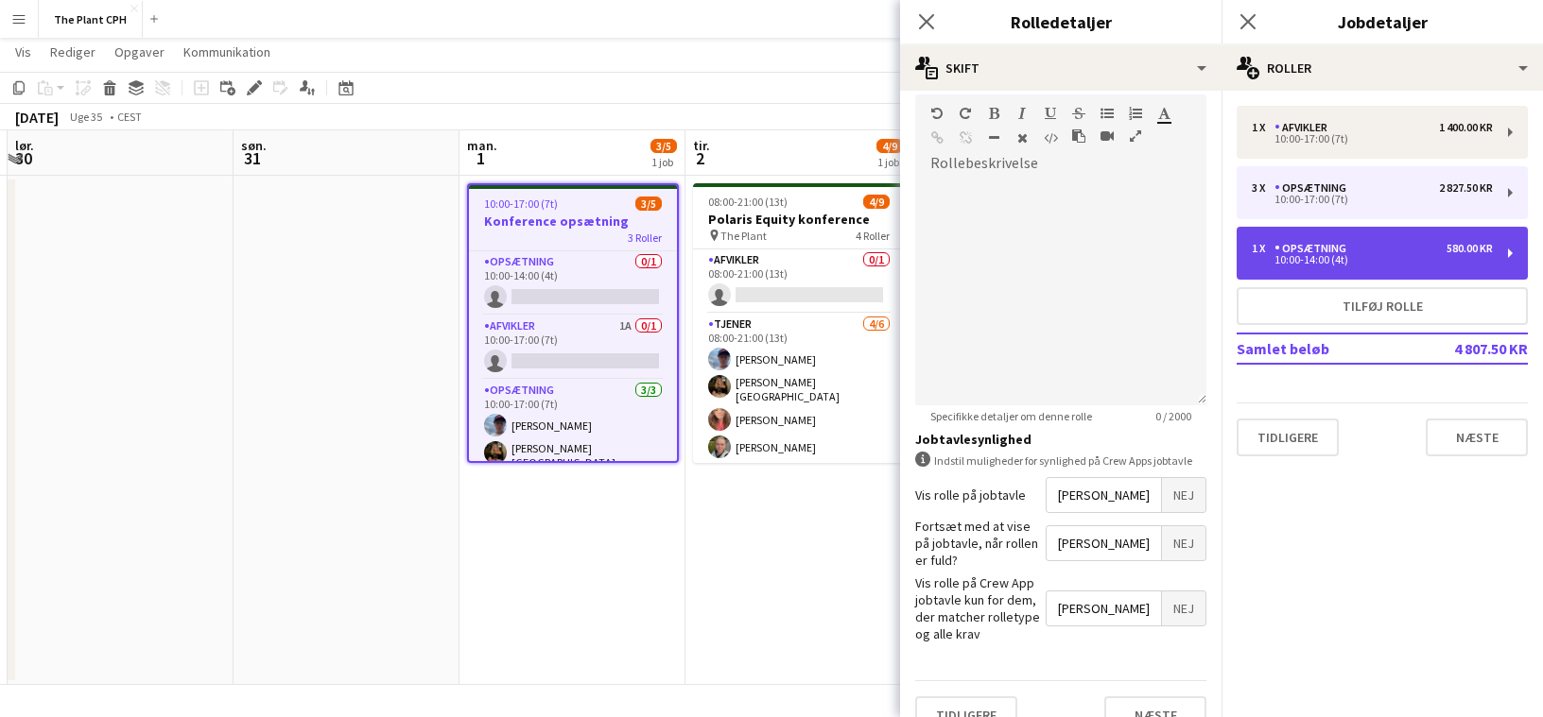
click at [1405, 243] on div "1 x Opsætning 580.00 KR" at bounding box center [1372, 248] width 241 height 13
type input "*****"
type input "***"
type input "*"
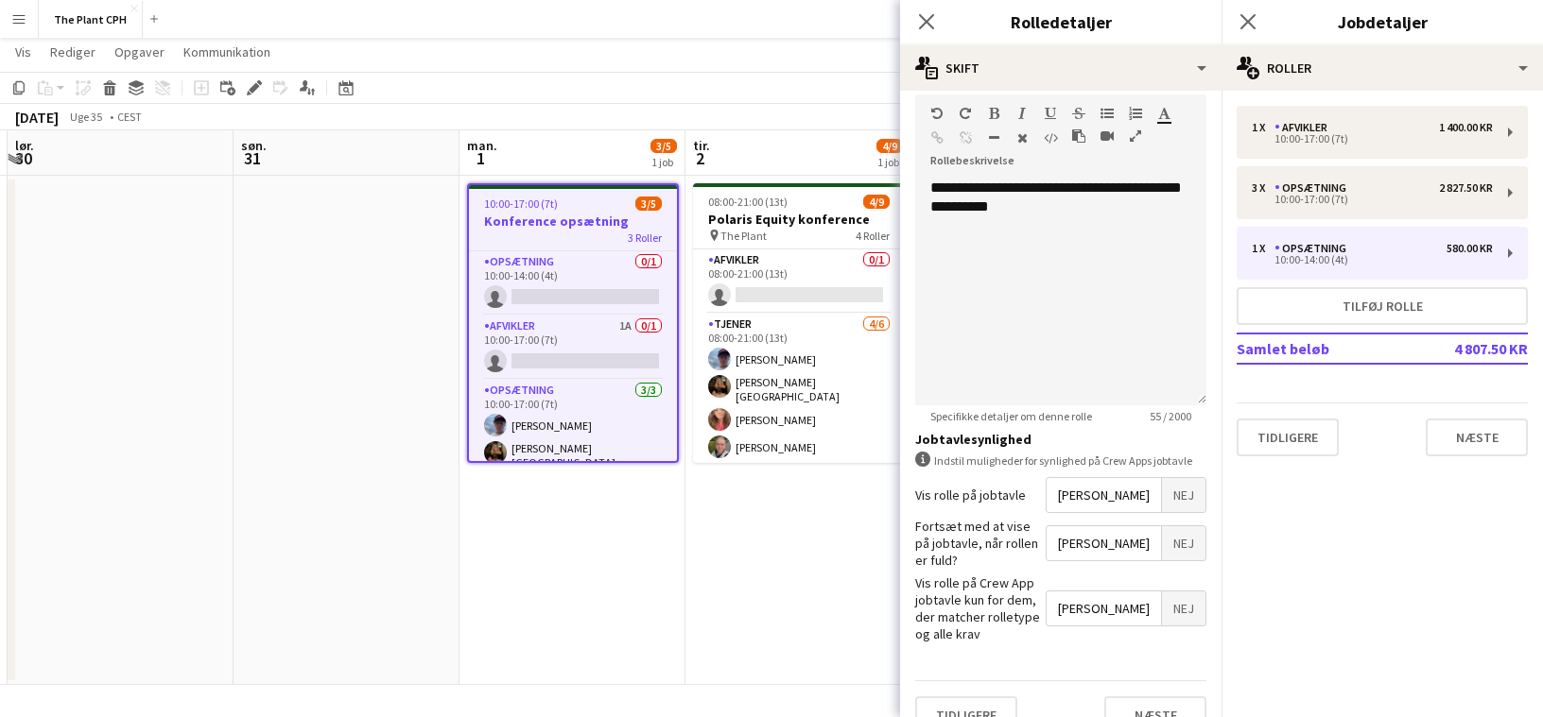
click at [747, 599] on app-date-cell "08:00-21:00 (13t) 4/9 Polaris Equity konference pin The Plant 4 Roller Afvikler…" at bounding box center [798, 430] width 226 height 509
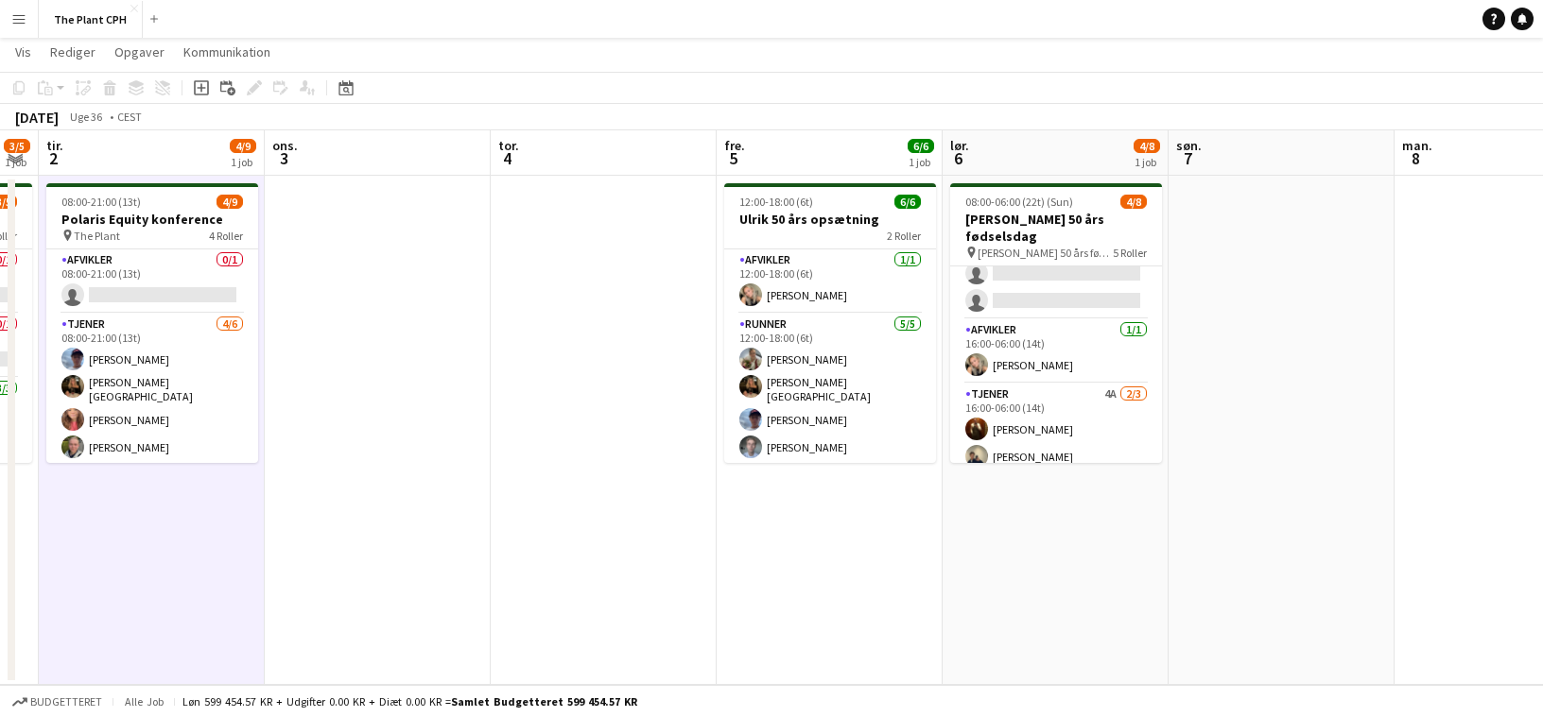
scroll to position [190, 0]
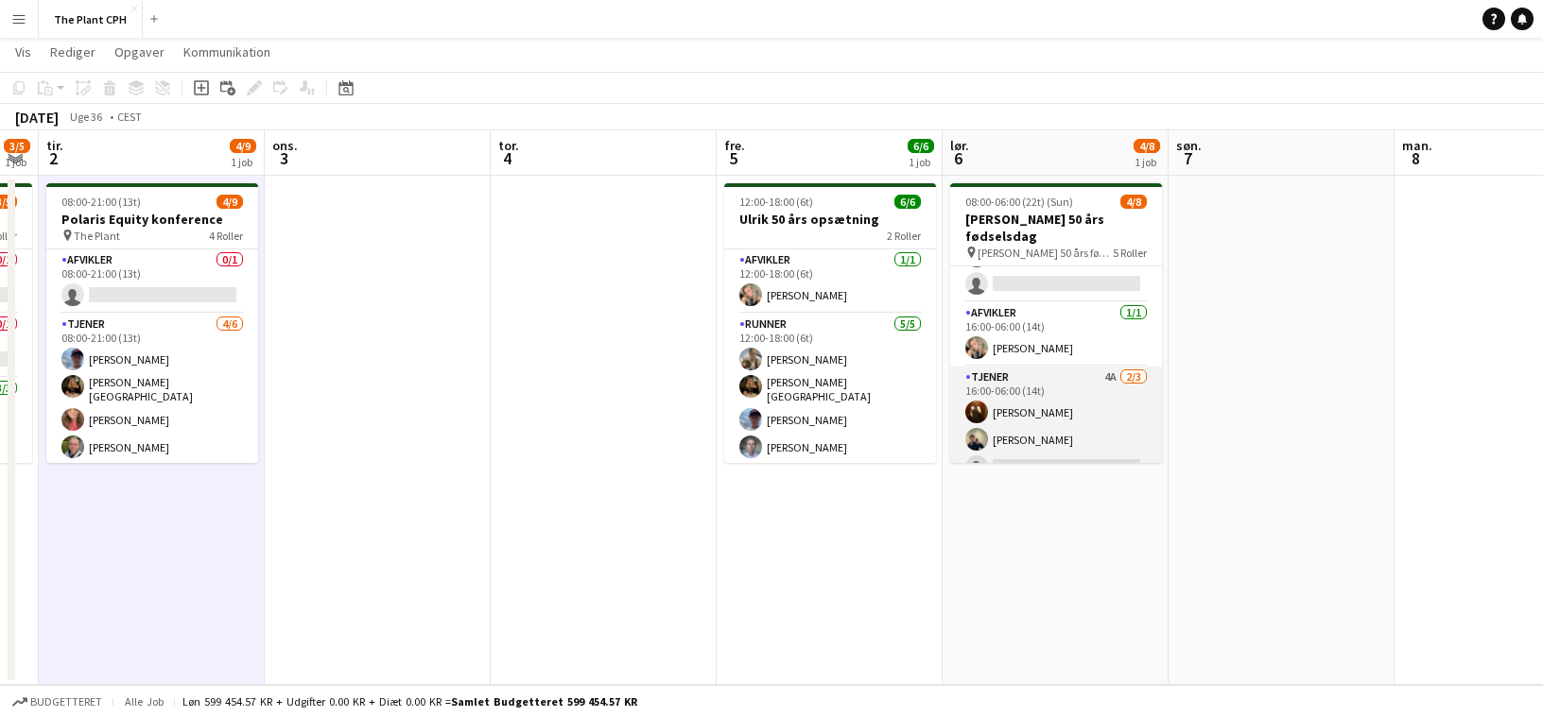
click at [1062, 391] on app-card-role "Tjener 4A [DATE] 16:00-06:00 (14t) [PERSON_NAME] [PERSON_NAME] single-neutral-a…" at bounding box center [1056, 426] width 212 height 119
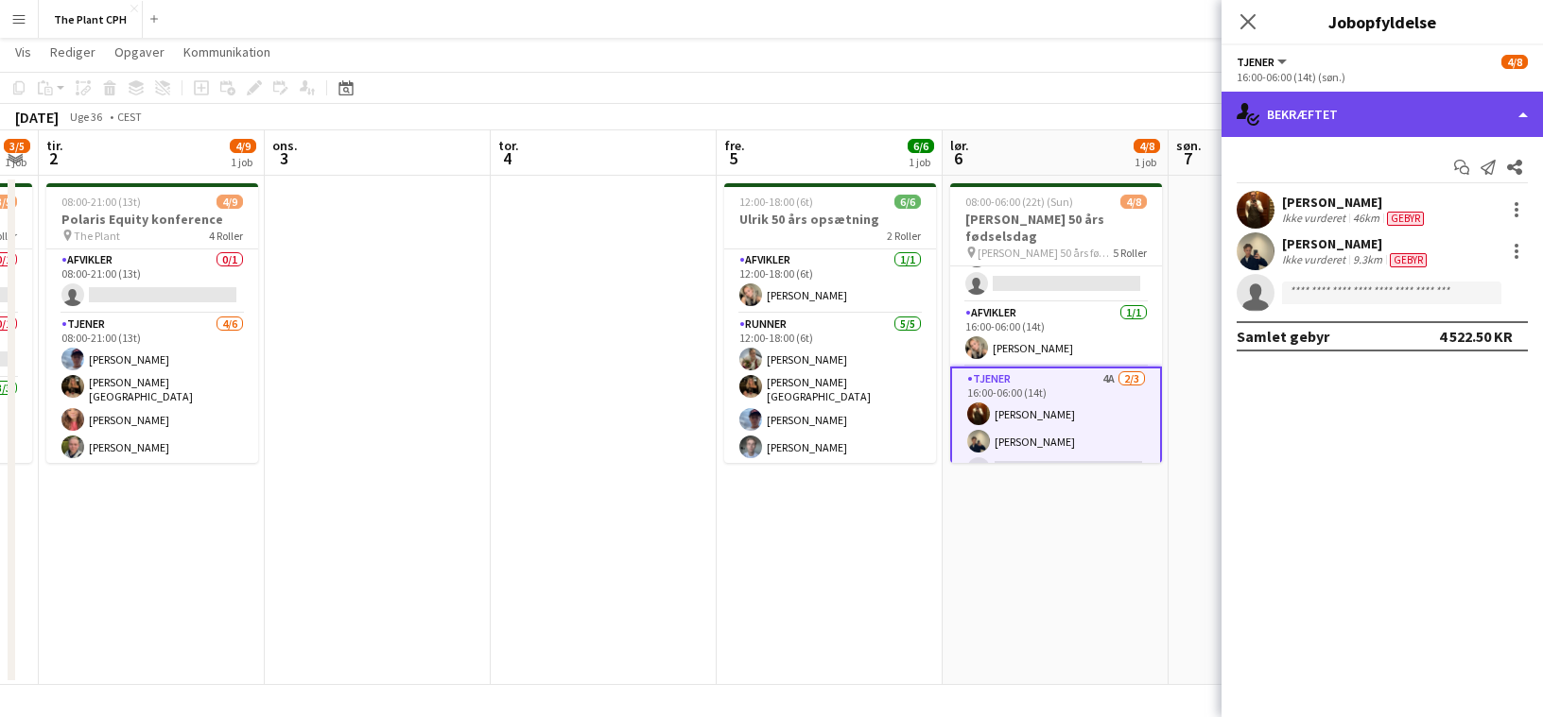
click at [1327, 124] on div "single-neutral-actions-check-2 Bekræftet" at bounding box center [1381, 114] width 321 height 45
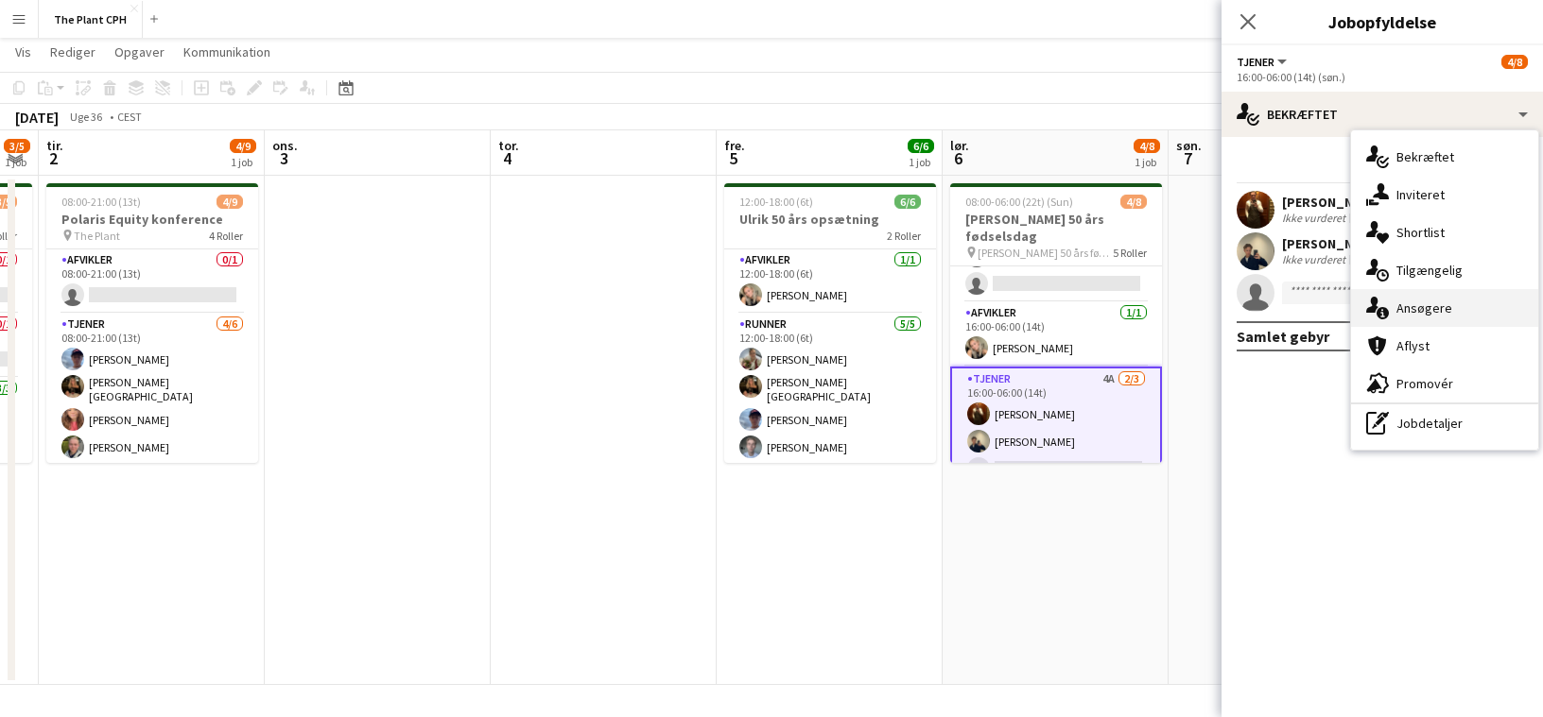
click at [1395, 302] on div "single-neutral-actions-information Ansøgere" at bounding box center [1444, 308] width 187 height 38
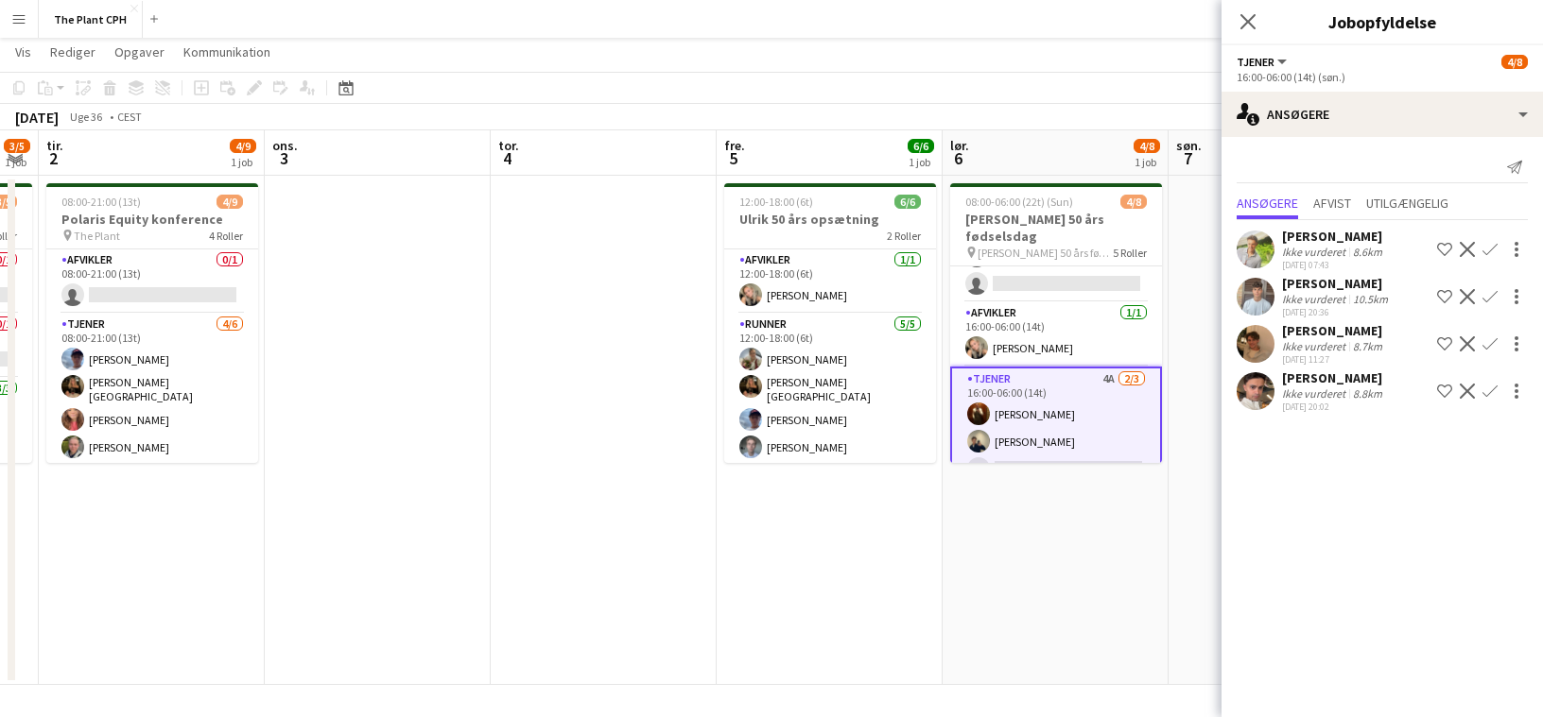
click at [1061, 482] on app-date-cell "08:00-06:00 (22t) (Sun) 4/8 Ulrik 50 års fødselsdag pin [PERSON_NAME] 50 års fø…" at bounding box center [1055, 430] width 226 height 509
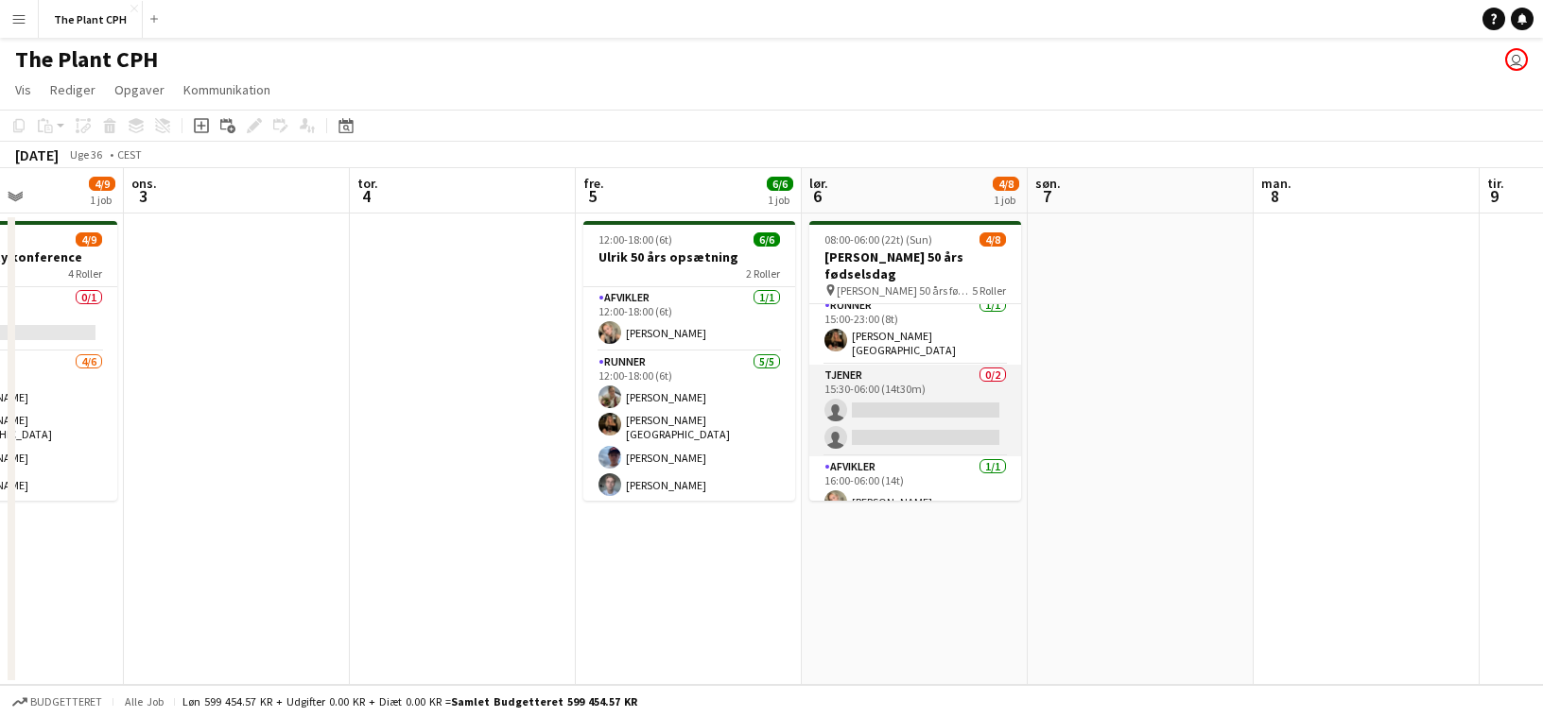
scroll to position [60, 0]
